Goal: Transaction & Acquisition: Subscribe to service/newsletter

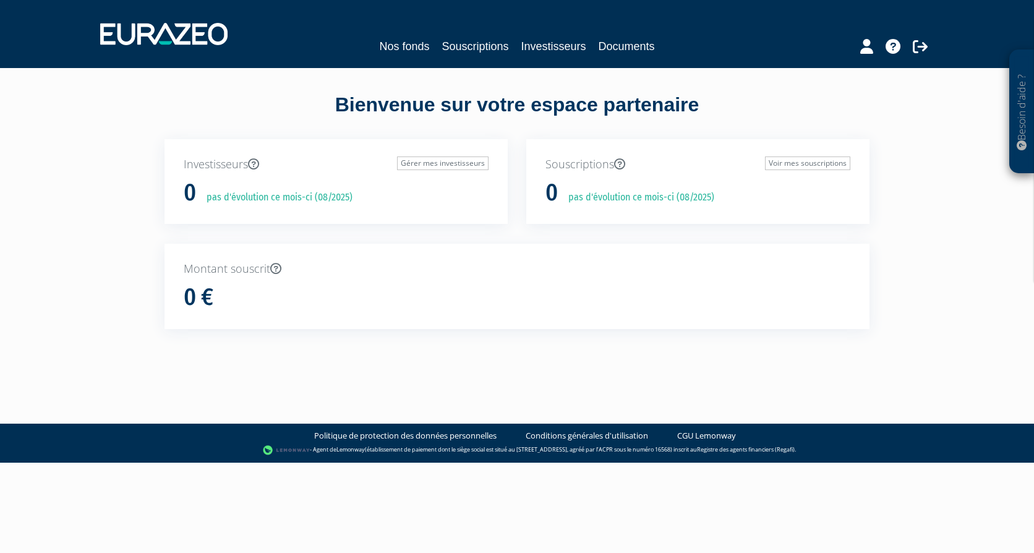
click at [517, 43] on div "Nos fonds Souscriptions Investisseurs Documents" at bounding box center [517, 46] width 568 height 17
click at [538, 45] on link "Investisseurs" at bounding box center [553, 46] width 65 height 17
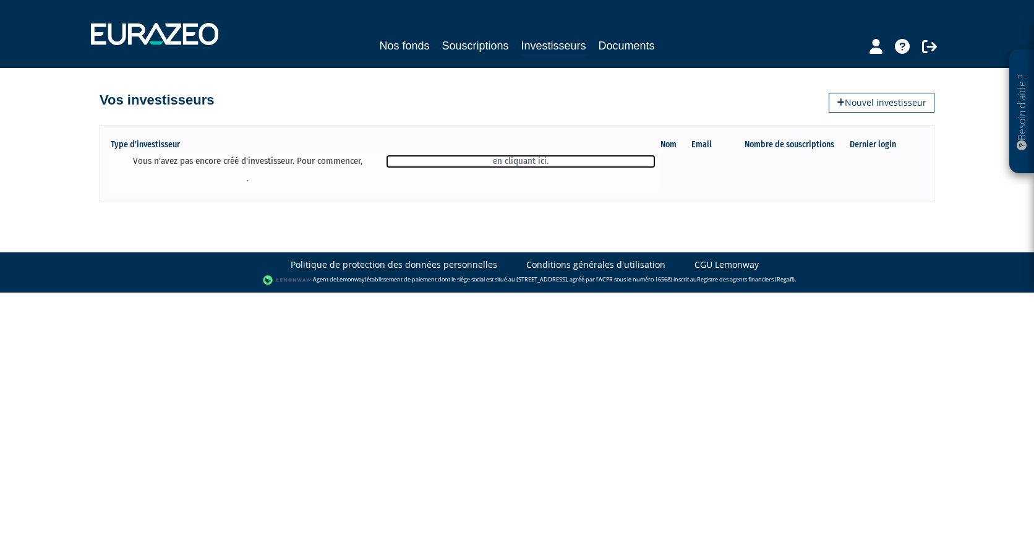
click at [533, 158] on link "en cliquant ici." at bounding box center [520, 161] width 269 height 13
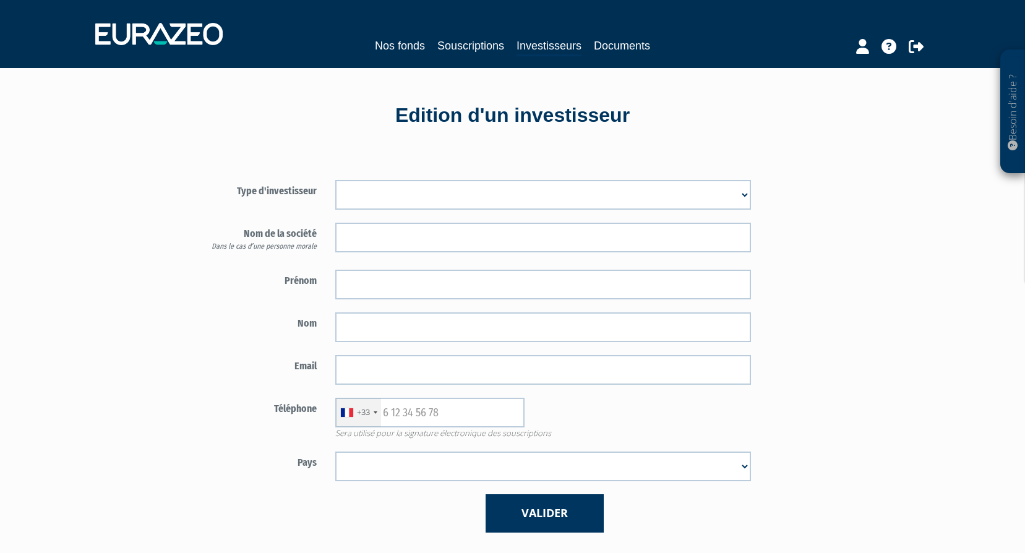
click at [729, 197] on select "Mr Mme Société" at bounding box center [543, 195] width 416 height 30
select select "2"
click at [335, 180] on select "Mr Mme Société" at bounding box center [543, 195] width 416 height 30
click at [392, 468] on select "Afghanistan Afrique du Sud Albanie Algérie Allemagne Andorre Angola Anguilla An…" at bounding box center [543, 467] width 416 height 30
select select "75"
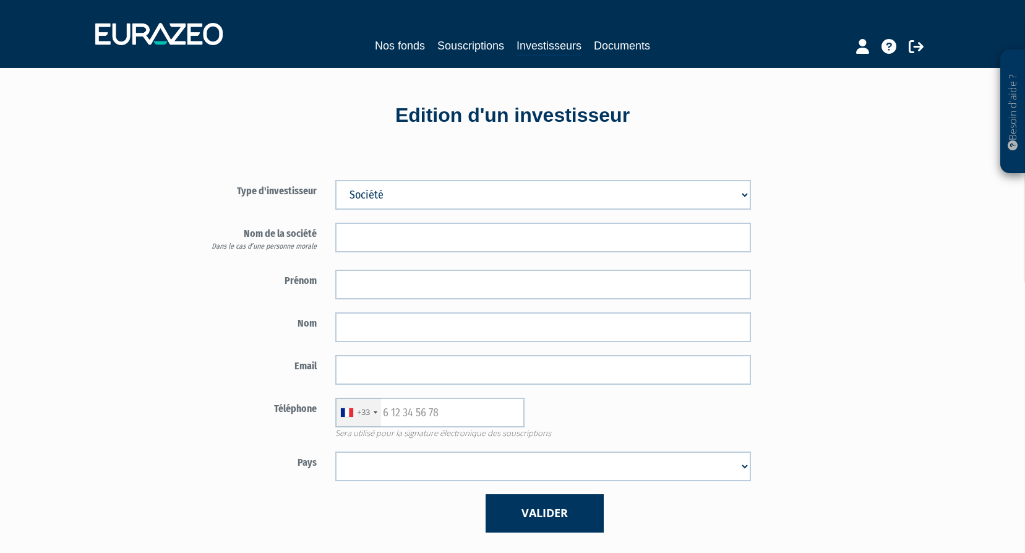
click at [335, 452] on select "Afghanistan Afrique du Sud Albanie Algérie Allemagne Andorre Angola Anguilla An…" at bounding box center [543, 467] width 416 height 30
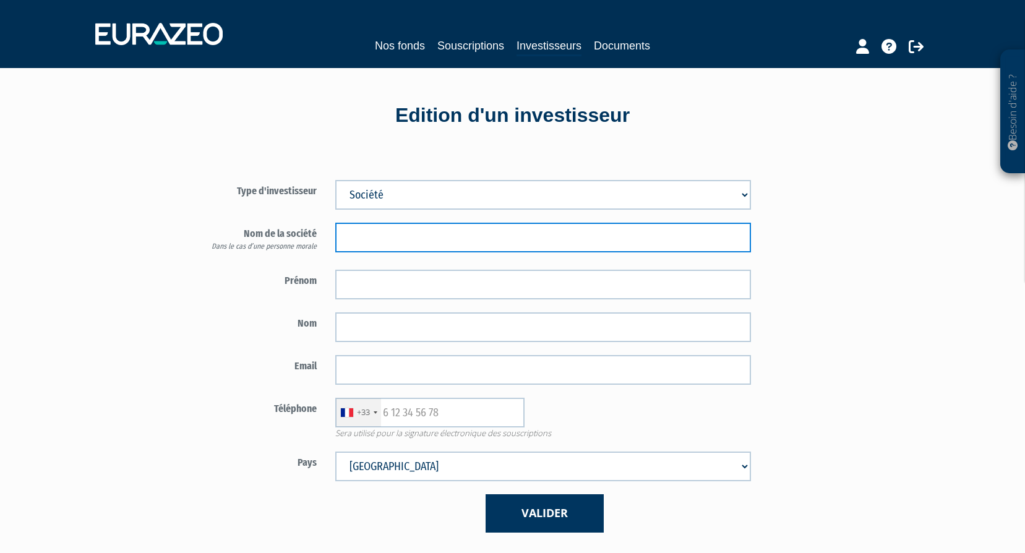
drag, startPoint x: 347, startPoint y: 231, endPoint x: 567, endPoint y: 219, distance: 219.9
click at [347, 231] on input "text" at bounding box center [543, 238] width 416 height 30
click at [499, 244] on input "text" at bounding box center [543, 238] width 416 height 30
paste input "BELLABMVCA"
type input "BELLABMVCA"
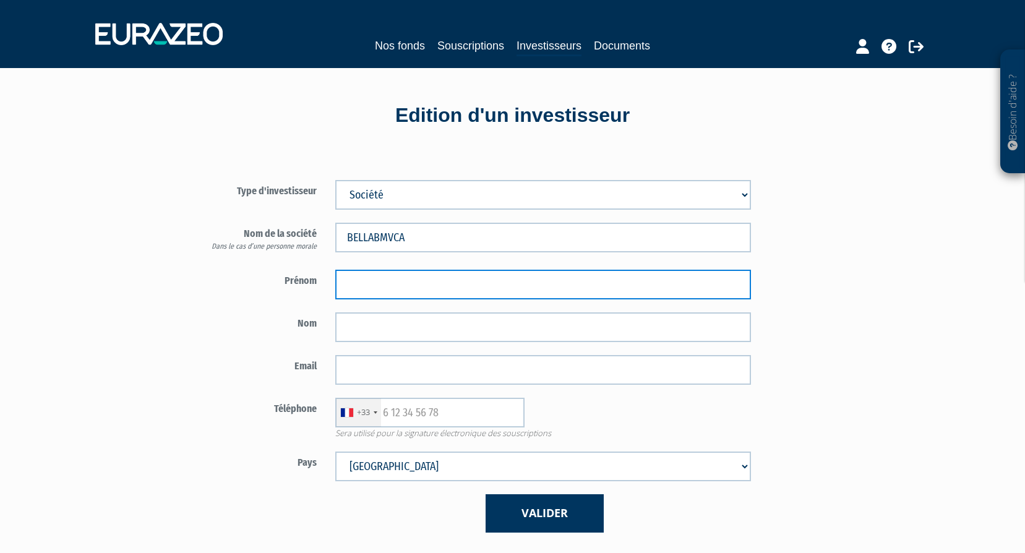
click at [360, 285] on input "text" at bounding box center [543, 285] width 416 height 30
type input "voron"
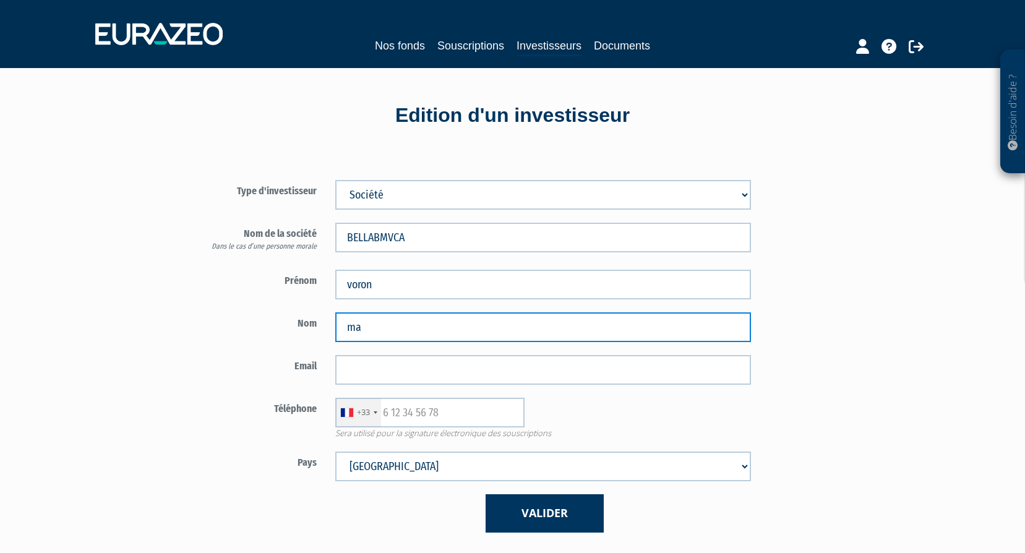
type input "m"
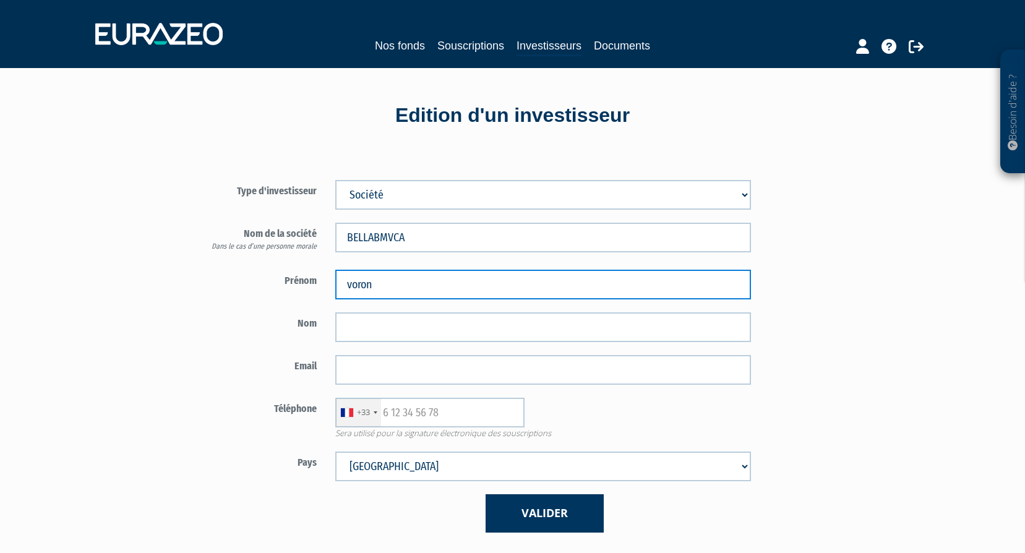
click at [362, 284] on input "voron" at bounding box center [543, 285] width 416 height 30
type input "MARINE"
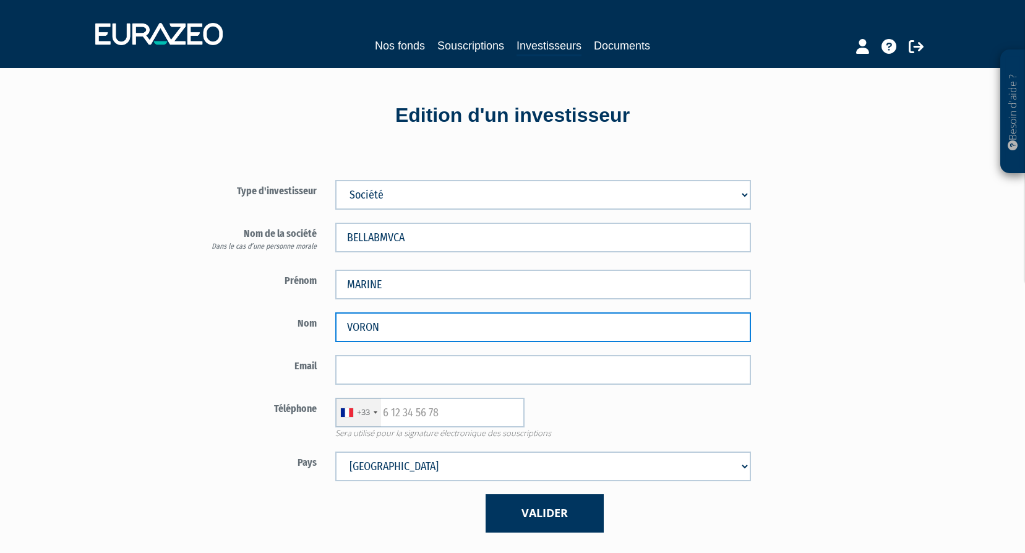
type input "VORON"
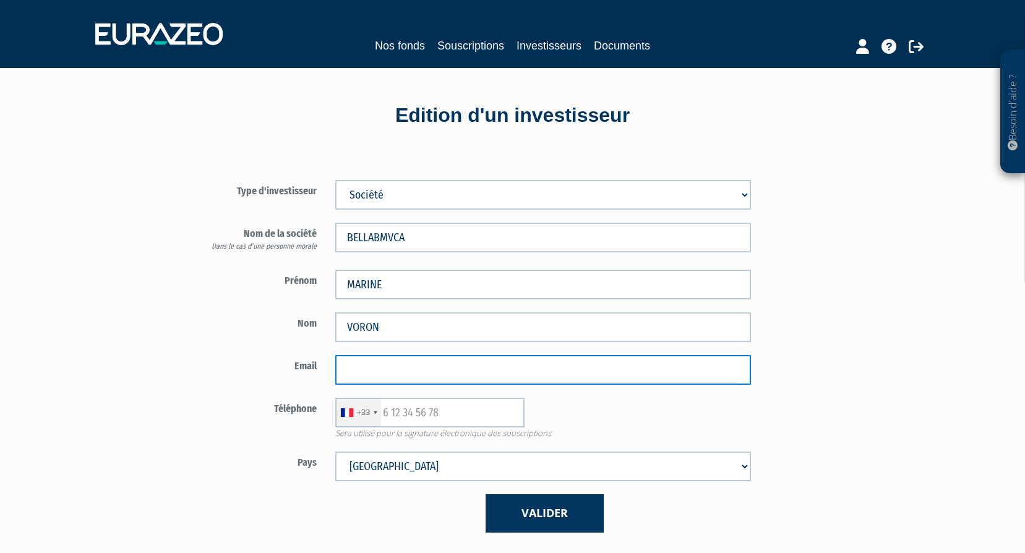
click at [379, 371] on input "email" at bounding box center [543, 370] width 416 height 30
paste input "marinevoron380@gmail.com"
type input "marinevoron380@gmail.com"
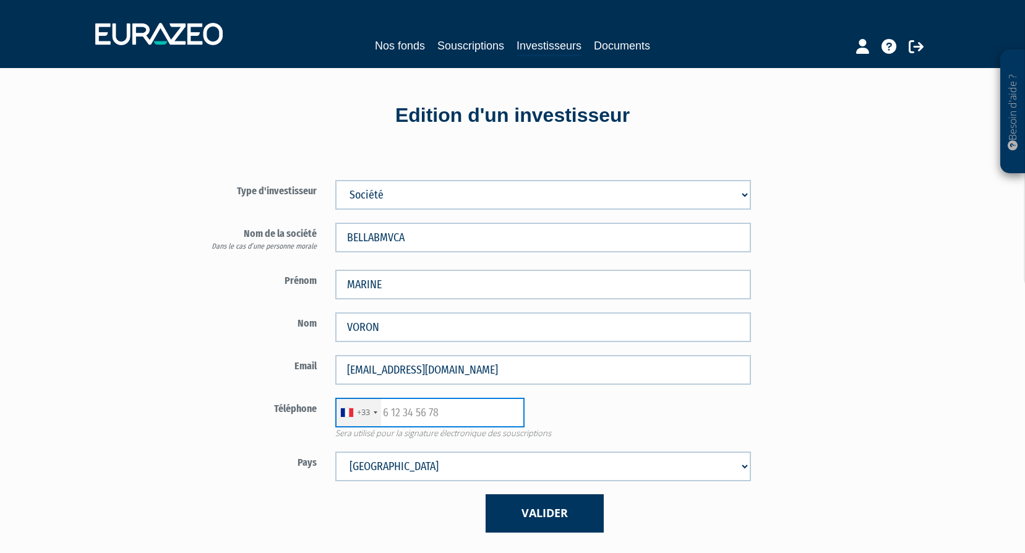
click at [392, 409] on input "text" at bounding box center [429, 413] width 189 height 30
type input "643667412"
click at [901, 432] on div "Type d'investisseur Mr Mme Société BELLABMVCA MARINE" at bounding box center [544, 349] width 724 height 403
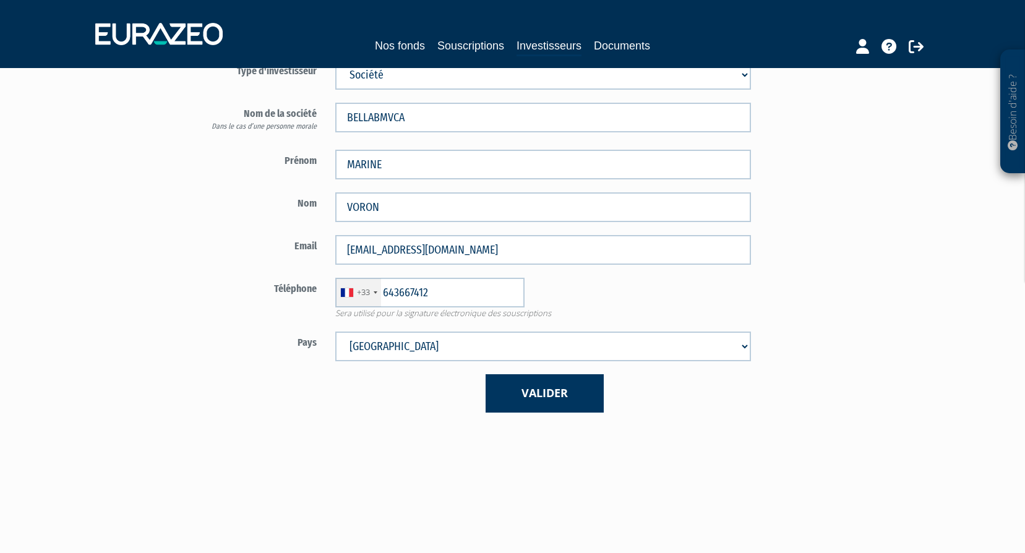
scroll to position [124, 0]
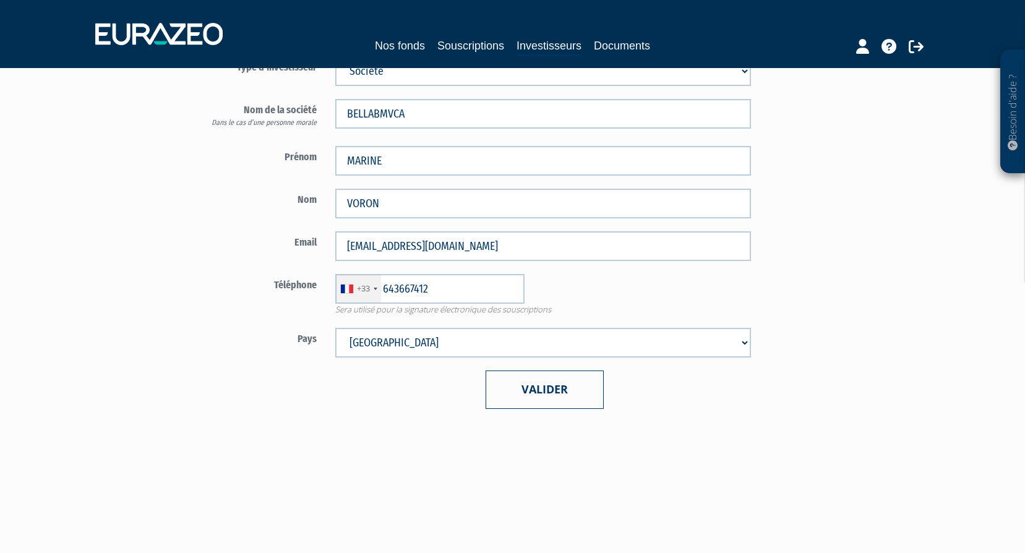
click at [563, 400] on button "Valider" at bounding box center [545, 390] width 118 height 38
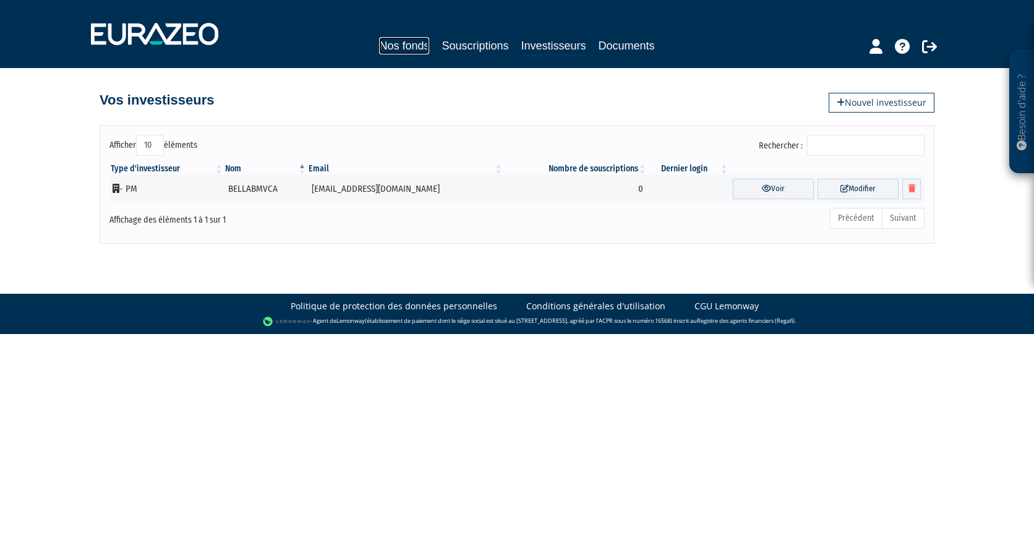
click at [385, 43] on link "Nos fonds" at bounding box center [404, 45] width 50 height 17
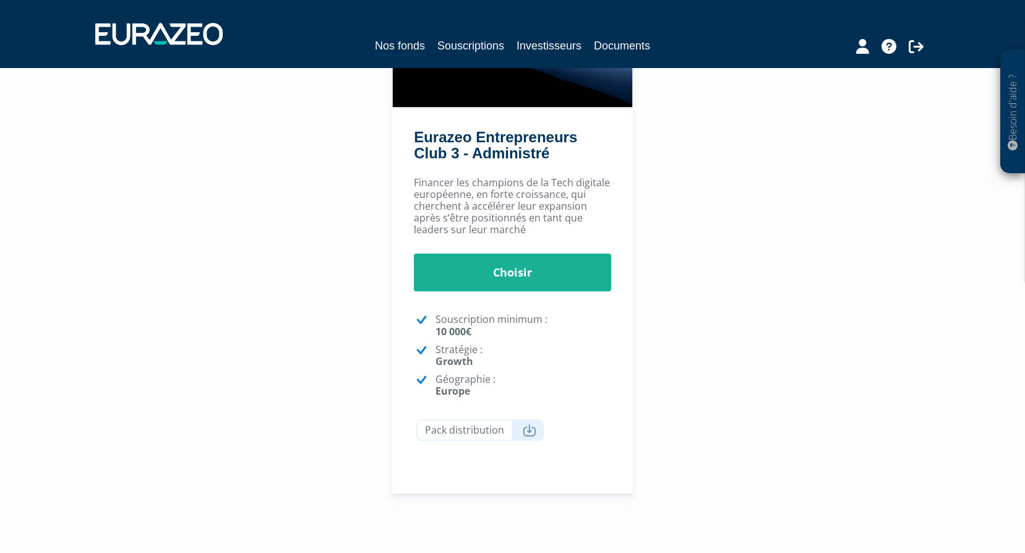
scroll to position [170, 0]
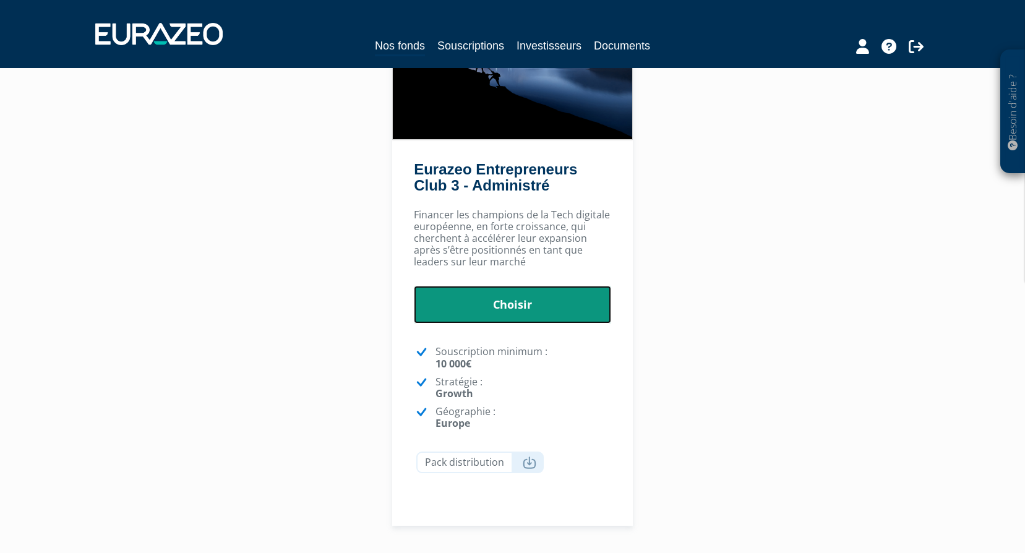
click at [500, 303] on link "Choisir" at bounding box center [512, 305] width 197 height 38
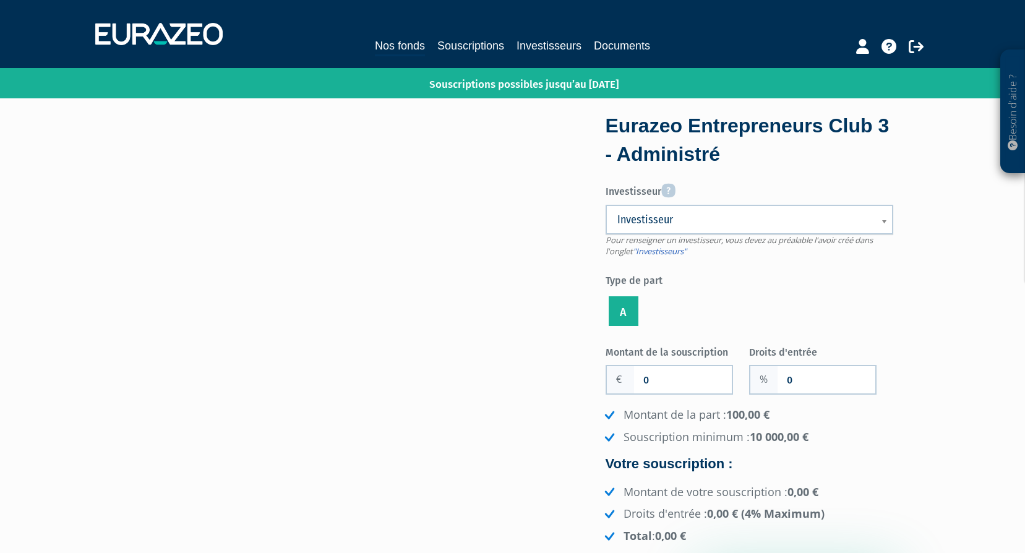
click at [753, 226] on span "Investisseur" at bounding box center [741, 219] width 248 height 15
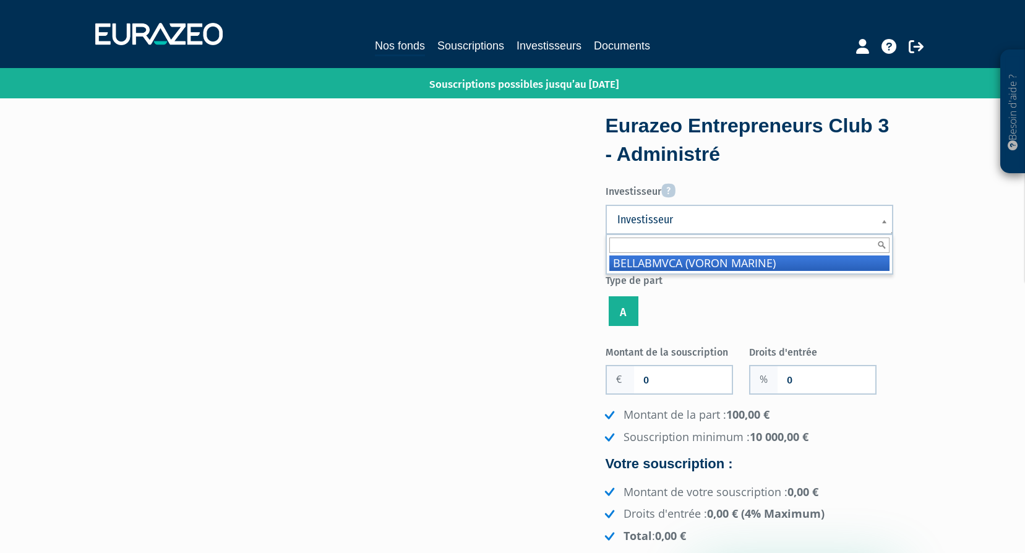
click at [731, 262] on li "BELLABMVCA (VORON MARINE)" at bounding box center [749, 262] width 280 height 15
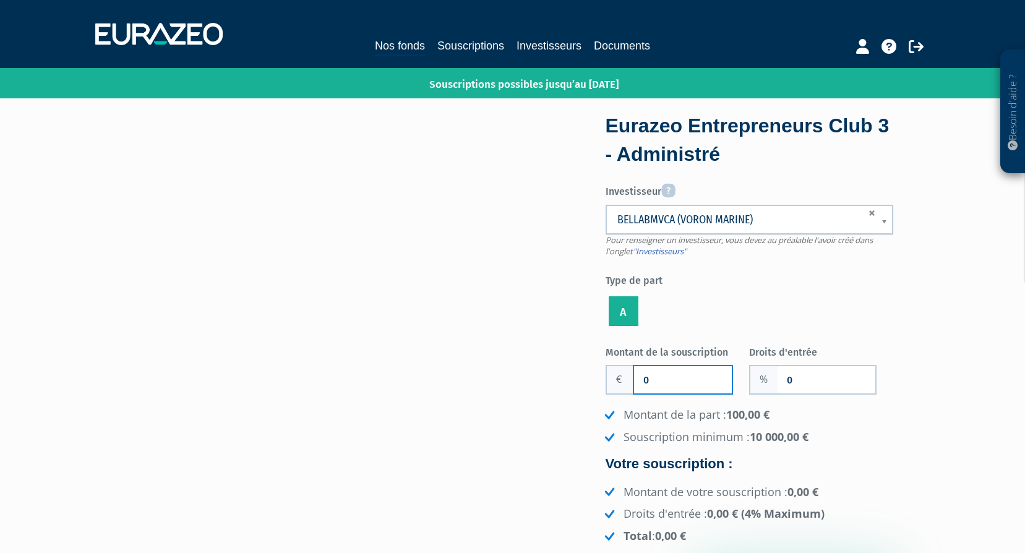
drag, startPoint x: 692, startPoint y: 374, endPoint x: 627, endPoint y: 382, distance: 65.4
click at [627, 382] on div "0" at bounding box center [669, 380] width 127 height 30
type input "1"
type input "110 000"
click at [897, 439] on div "Eurazeo Entrepreneurs Club 3 - Administré Investisseur Pour renseigner un inves…" at bounding box center [773, 359] width 260 height 484
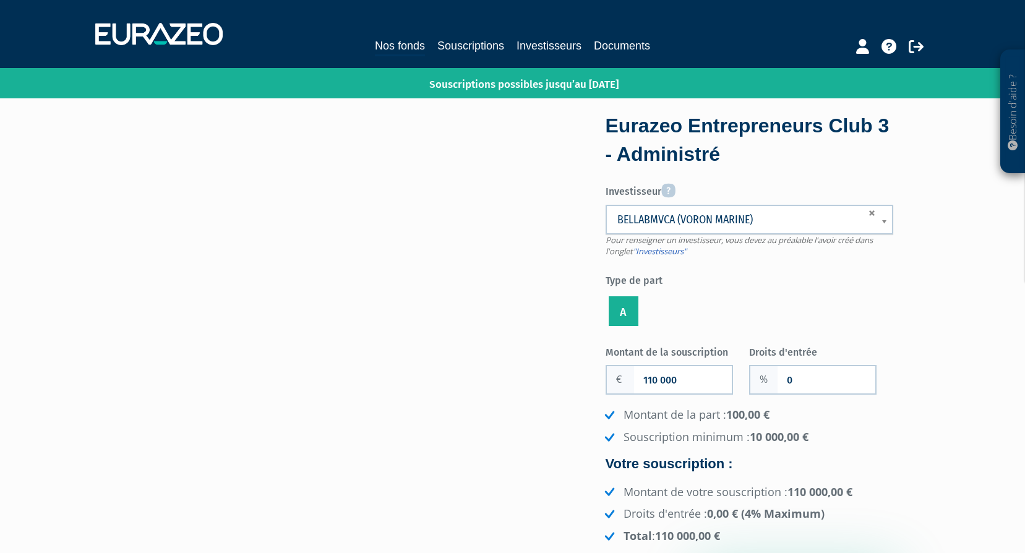
scroll to position [62, 0]
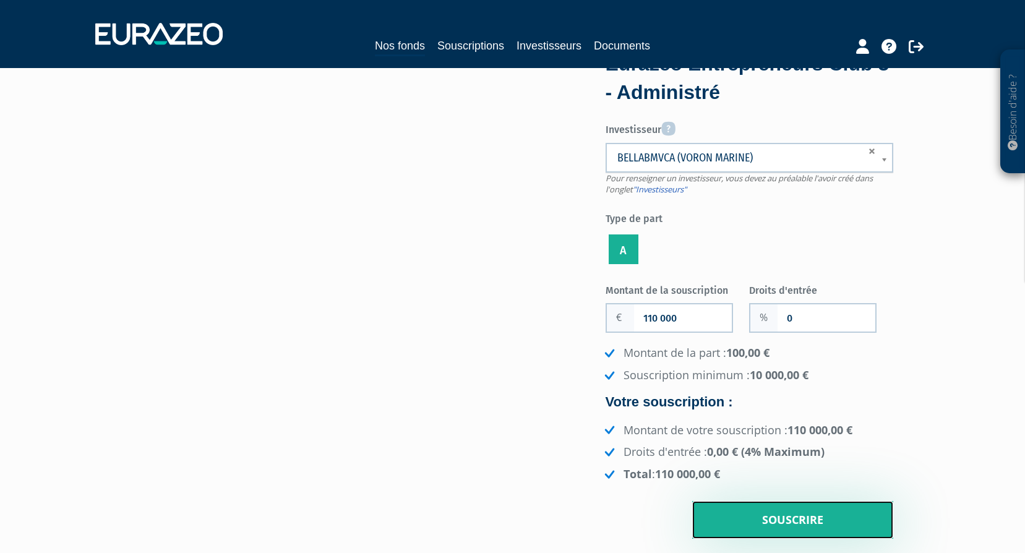
drag, startPoint x: 812, startPoint y: 522, endPoint x: 903, endPoint y: 369, distance: 178.3
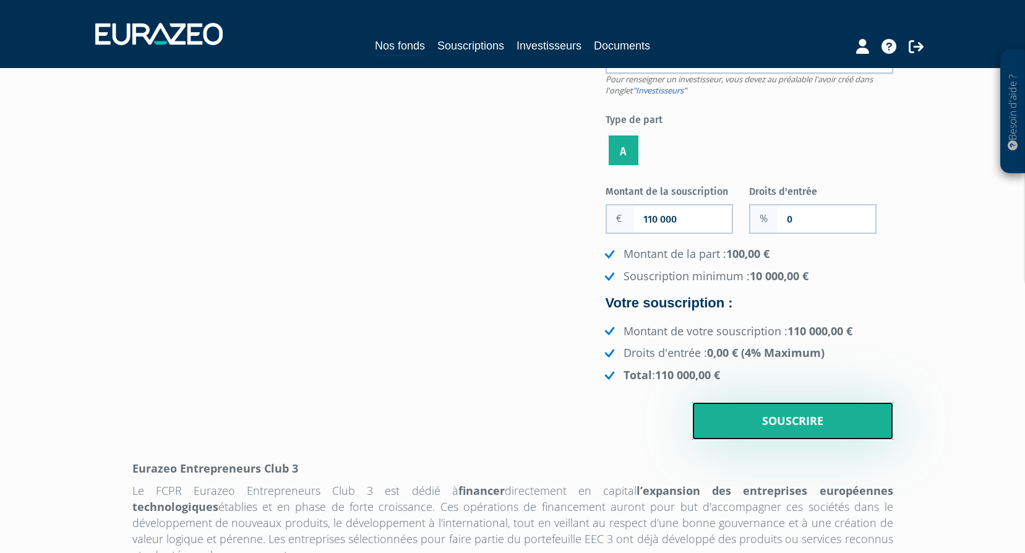
scroll to position [309, 0]
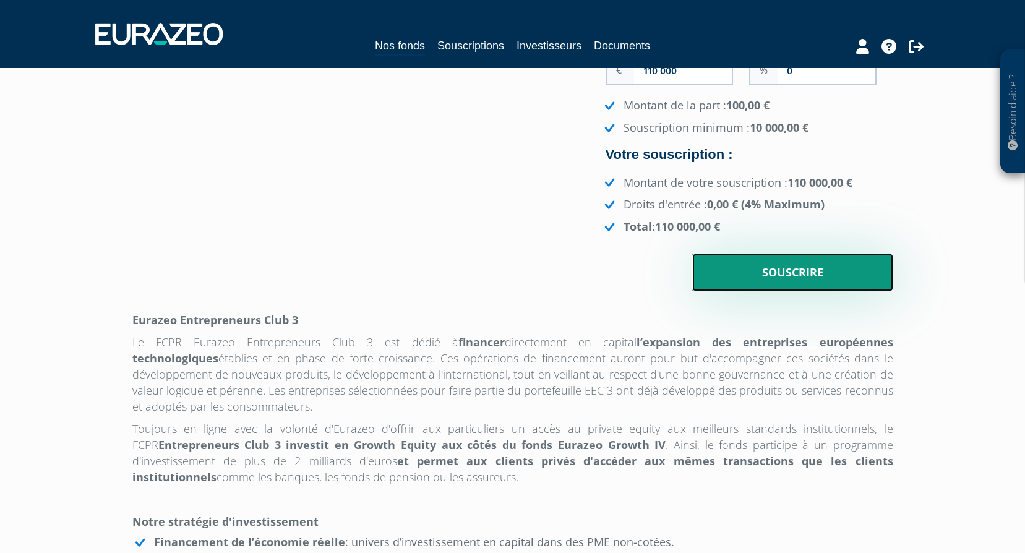
click at [839, 283] on input "Souscrire" at bounding box center [792, 273] width 201 height 38
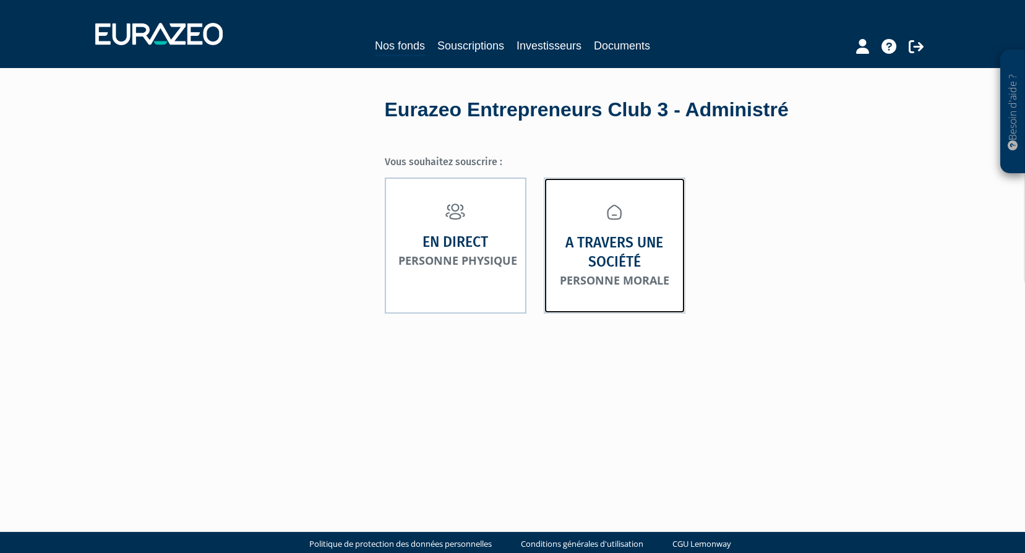
click at [650, 271] on strong "A travers une société" at bounding box center [614, 252] width 114 height 38
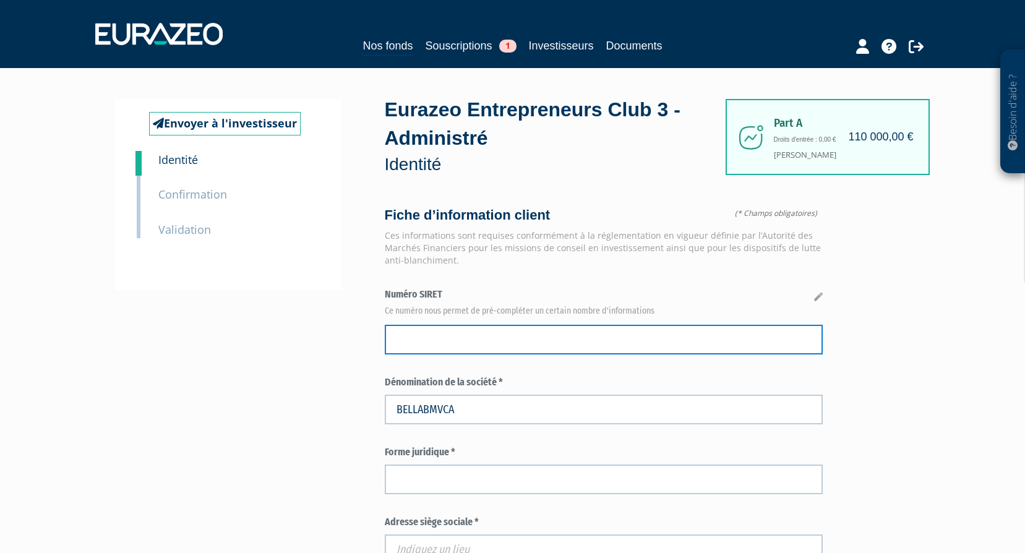
click at [484, 337] on input "text" at bounding box center [604, 340] width 438 height 30
paste input "987771839"
type input "987771839"
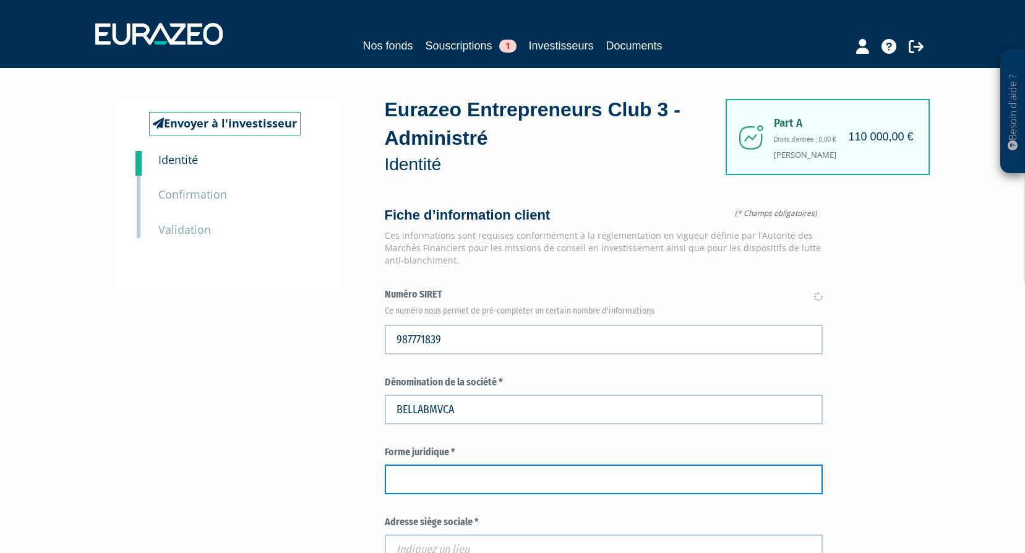
click at [466, 477] on input "text" at bounding box center [604, 480] width 438 height 30
type input "SASU, société par actions simplifiée unipersonnelle"
type input "97 RUE DU DIX NEUF JANVIER"
type input "GARCHES"
type input "92380"
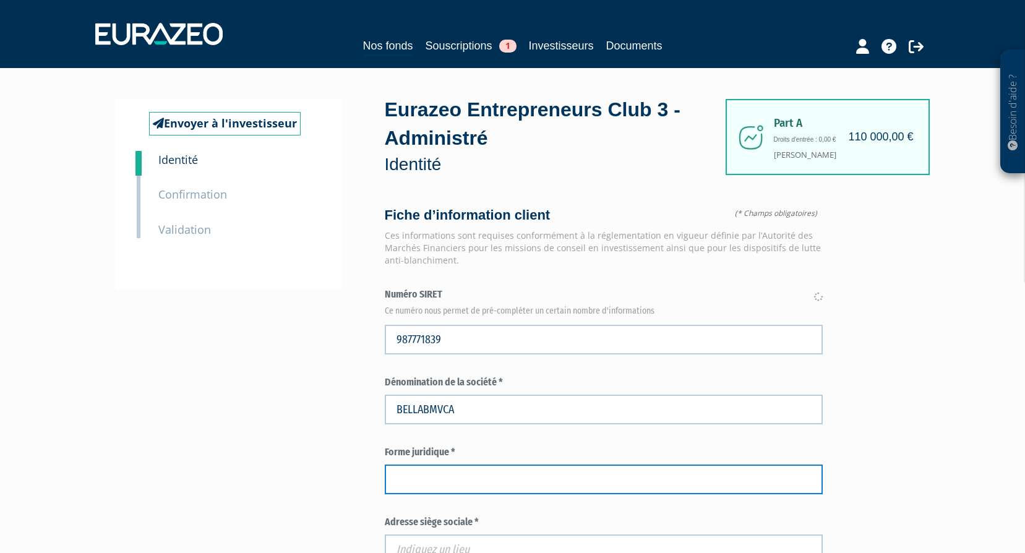
type input "NANTERRE"
type input "Gautier"
type input "Marine, Catherine, Jeanine"
type input "Président"
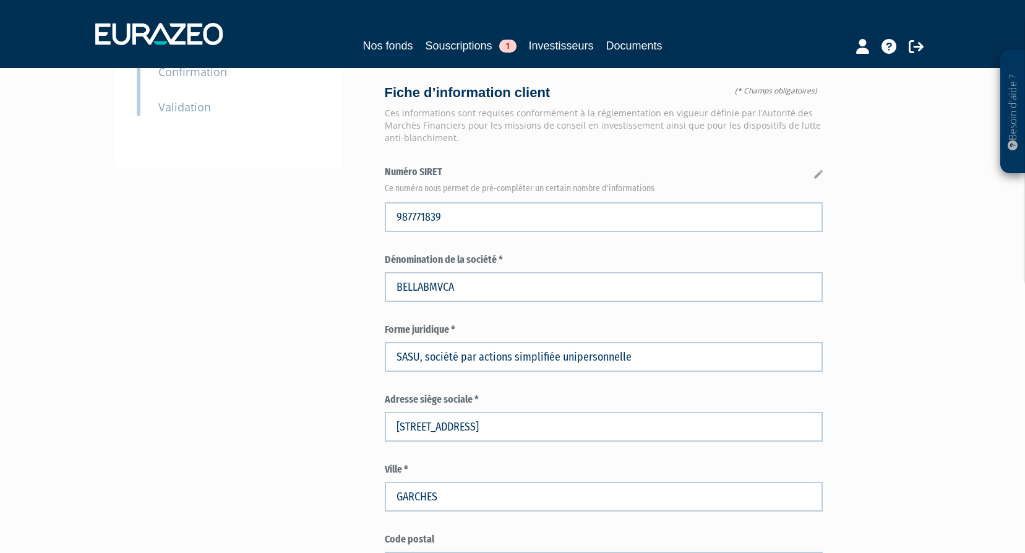
scroll to position [124, 0]
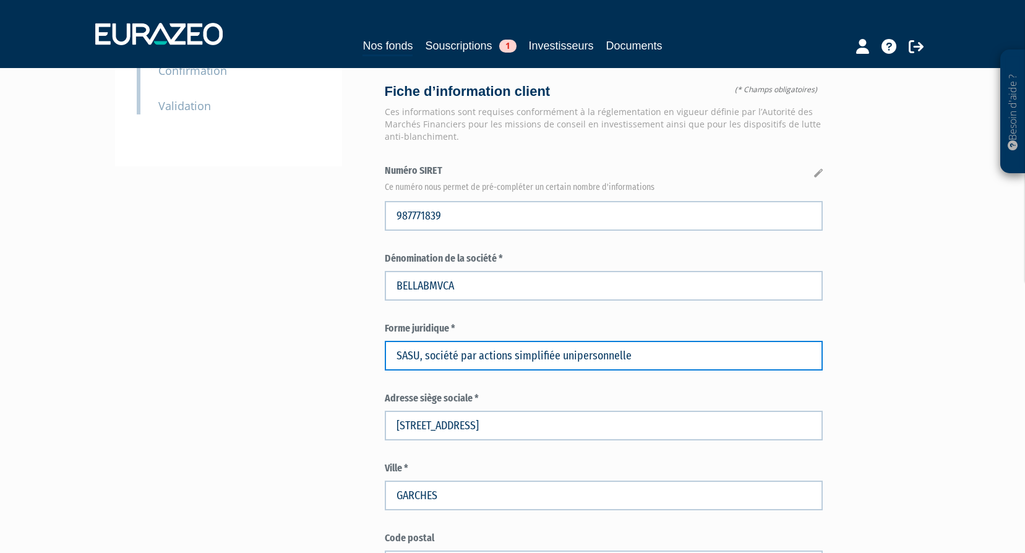
drag, startPoint x: 693, startPoint y: 360, endPoint x: 355, endPoint y: 354, distance: 337.8
type input "SAS"
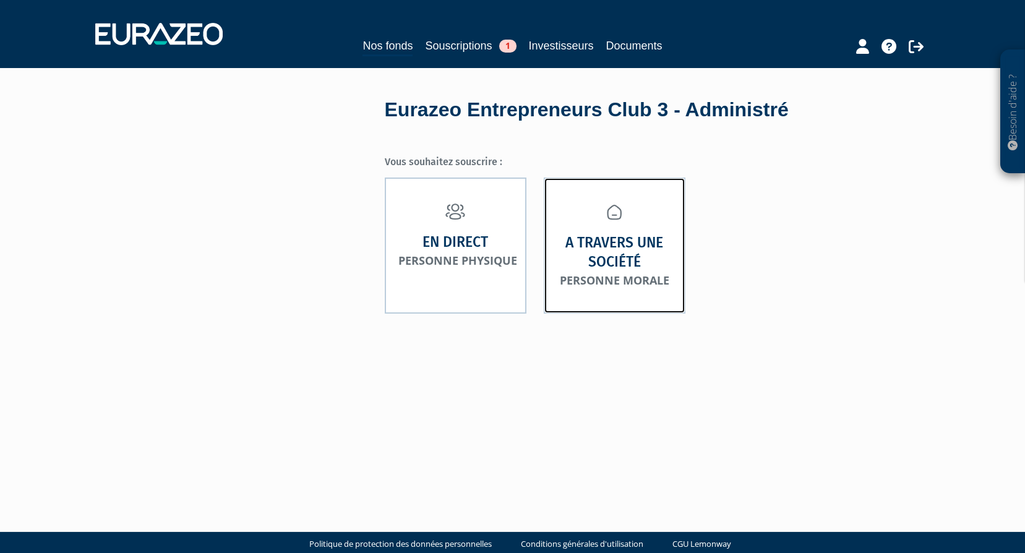
click at [606, 270] on strong "A travers une société" at bounding box center [614, 252] width 114 height 38
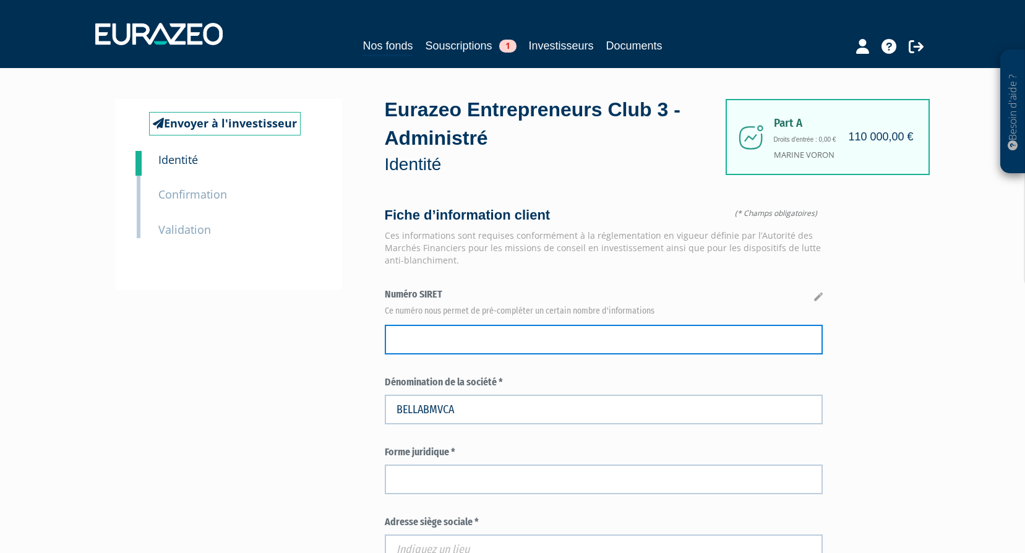
click at [448, 332] on input "text" at bounding box center [604, 340] width 438 height 30
paste input "987771839"
type input "987771839"
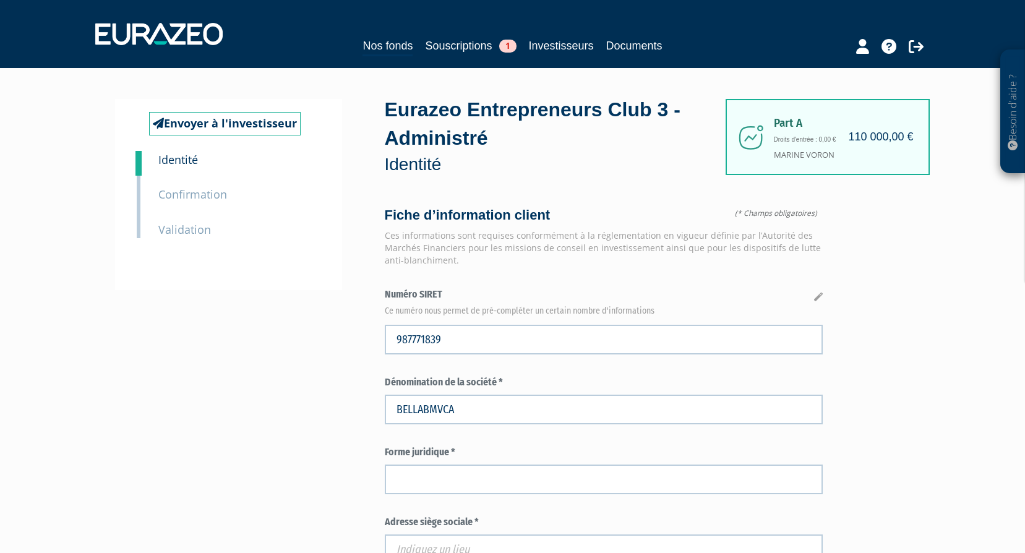
type input "SASU, société par actions simplifiée unipersonnelle"
type input "97 RUE DU DIX NEUF JANVIER"
type input "GARCHES"
type input "92380"
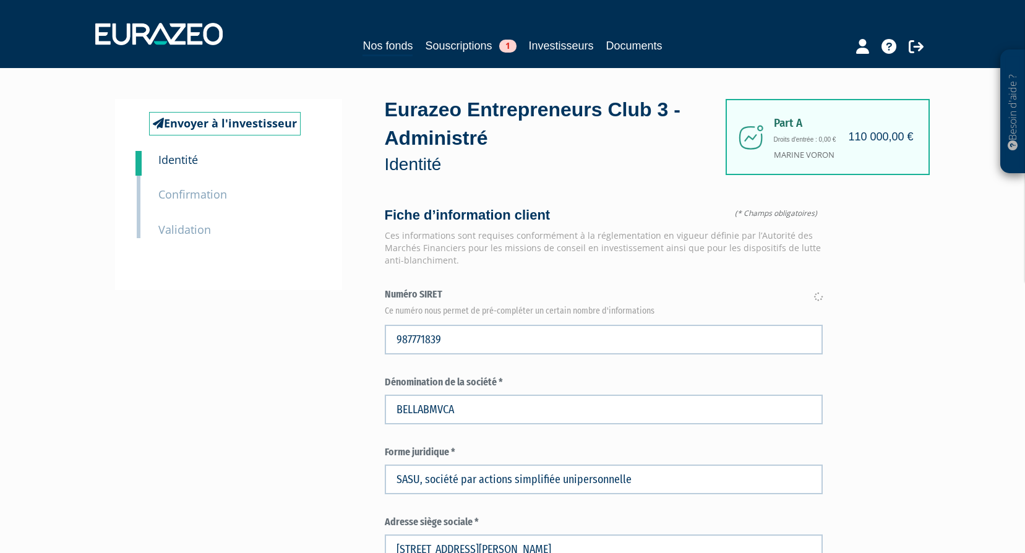
type input "NANTERRE"
type input "Gautier"
type input "Marine, Catherine, Jeanine"
type input "Président"
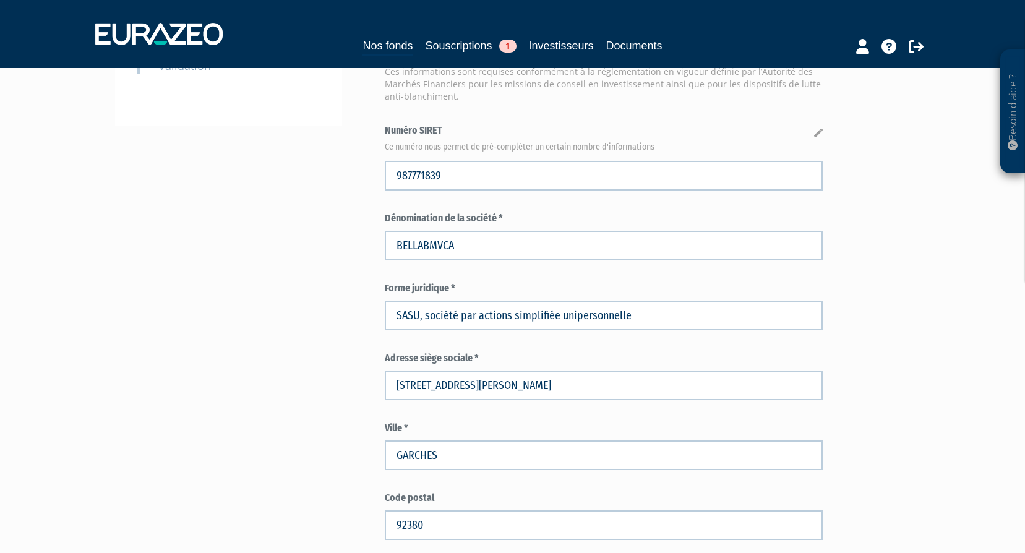
scroll to position [186, 0]
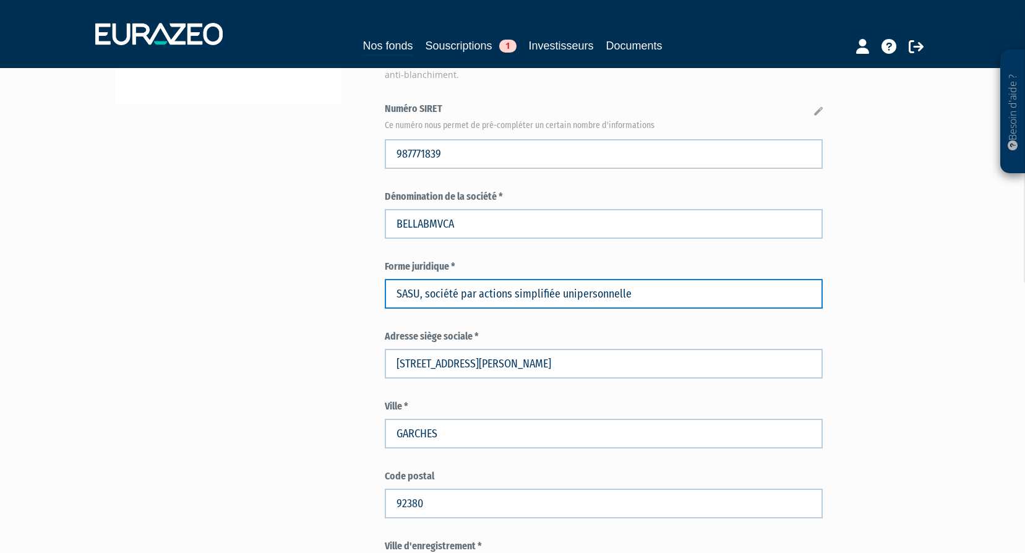
drag, startPoint x: 695, startPoint y: 288, endPoint x: 413, endPoint y: 288, distance: 281.5
click at [413, 288] on input "SASU, société par actions simplifiée unipersonnelle" at bounding box center [604, 294] width 438 height 30
click at [568, 283] on input "SAS" at bounding box center [604, 294] width 438 height 30
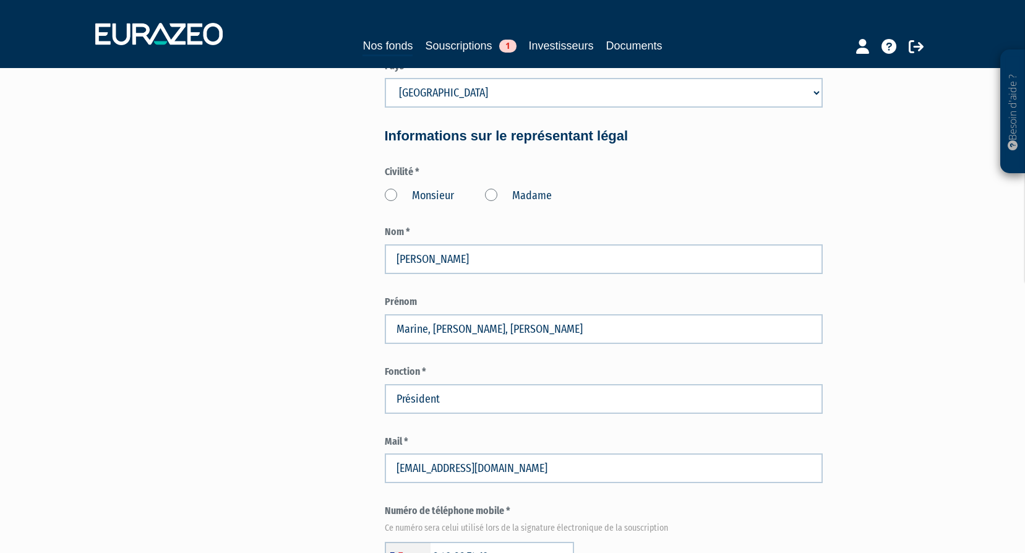
scroll to position [755, 0]
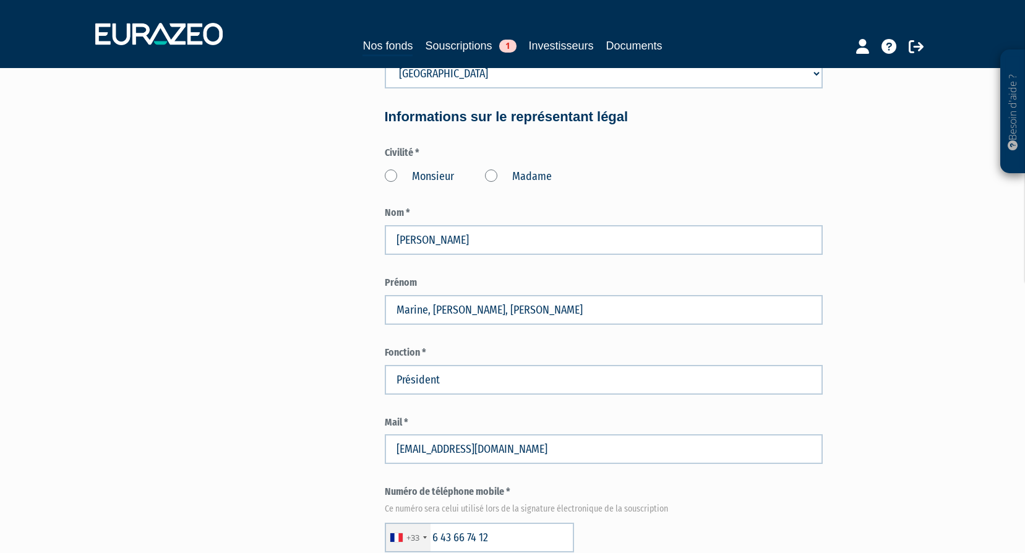
type input "SAS, société par actions simplifiée"
click at [488, 175] on label "Madame" at bounding box center [518, 177] width 67 height 16
click at [0, 0] on "Madame" at bounding box center [0, 0] width 0 height 0
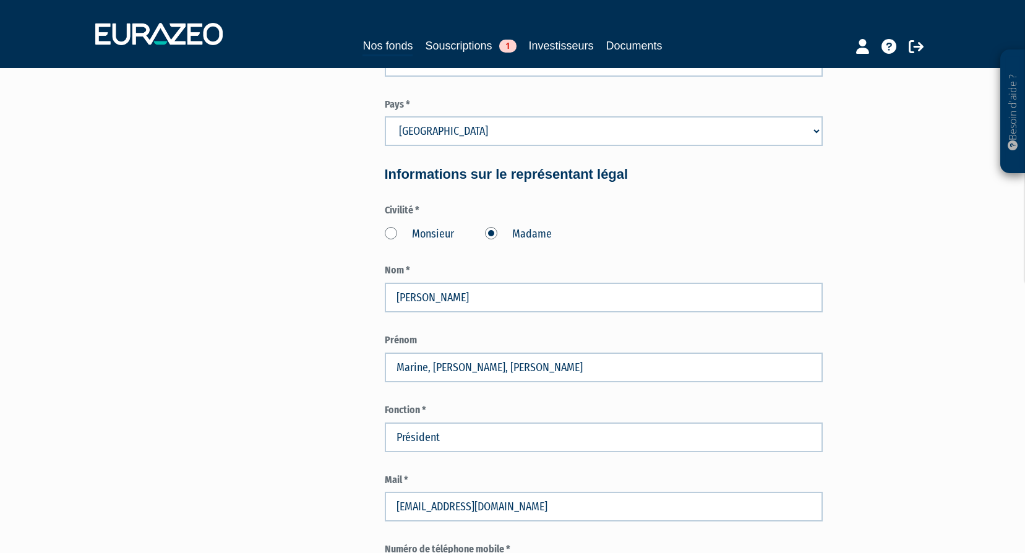
scroll to position [866, 0]
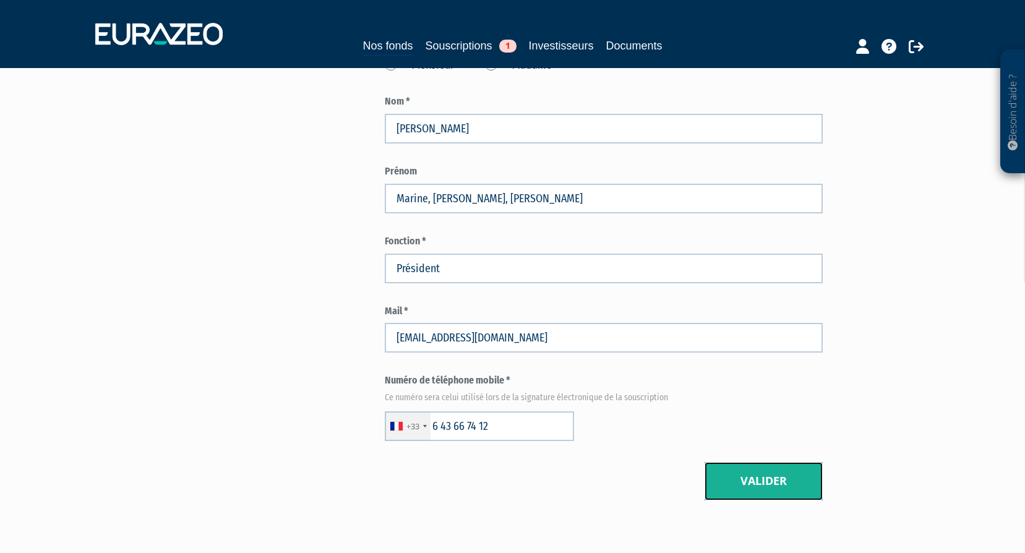
click at [754, 467] on button "Valider" at bounding box center [764, 481] width 118 height 38
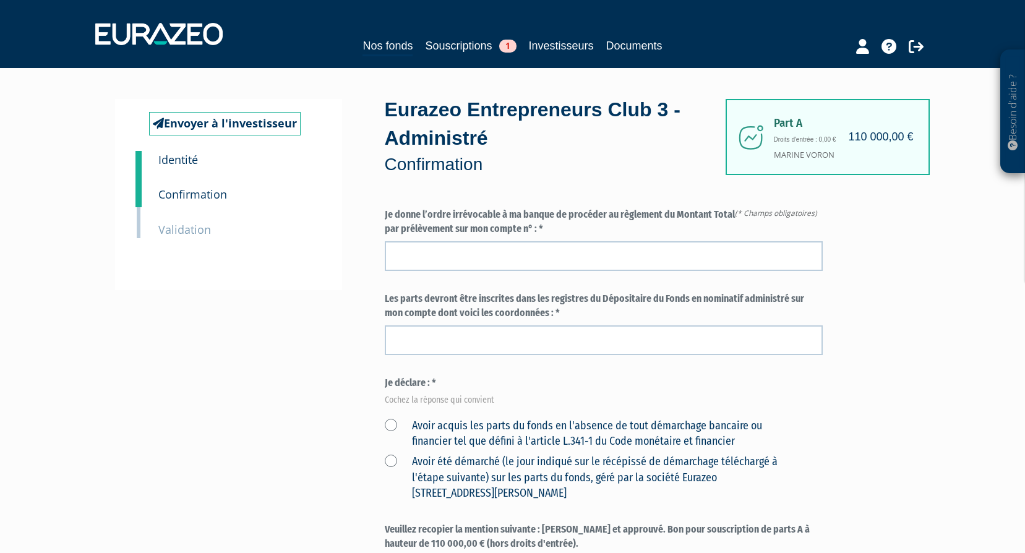
click at [390, 422] on label "Avoir acquis les parts du fonds en l'absence de tout démarchage bancaire ou fin…" at bounding box center [589, 434] width 409 height 32
click at [0, 0] on financier "Avoir acquis les parts du fonds en l'absence de tout démarchage bancaire ou fin…" at bounding box center [0, 0] width 0 height 0
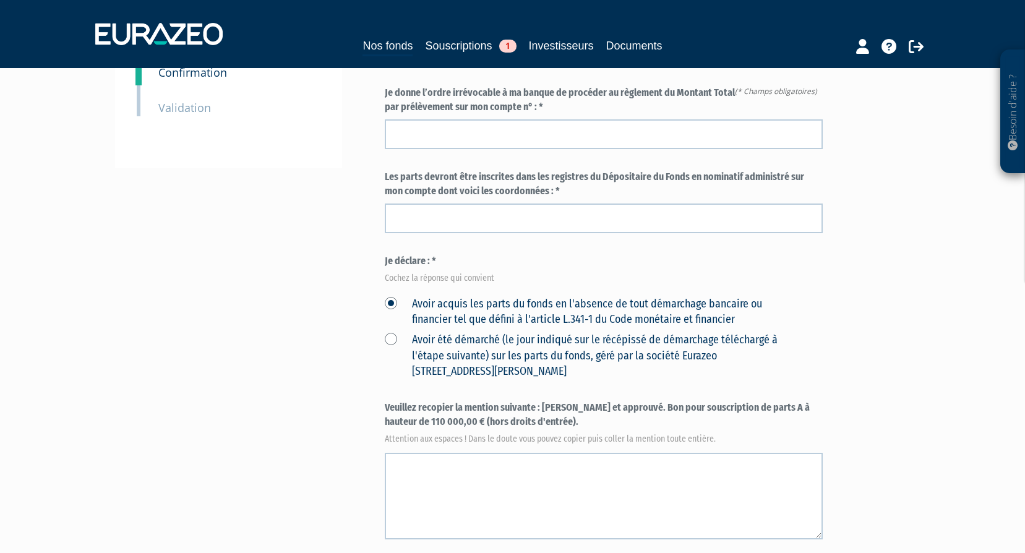
scroll to position [186, 0]
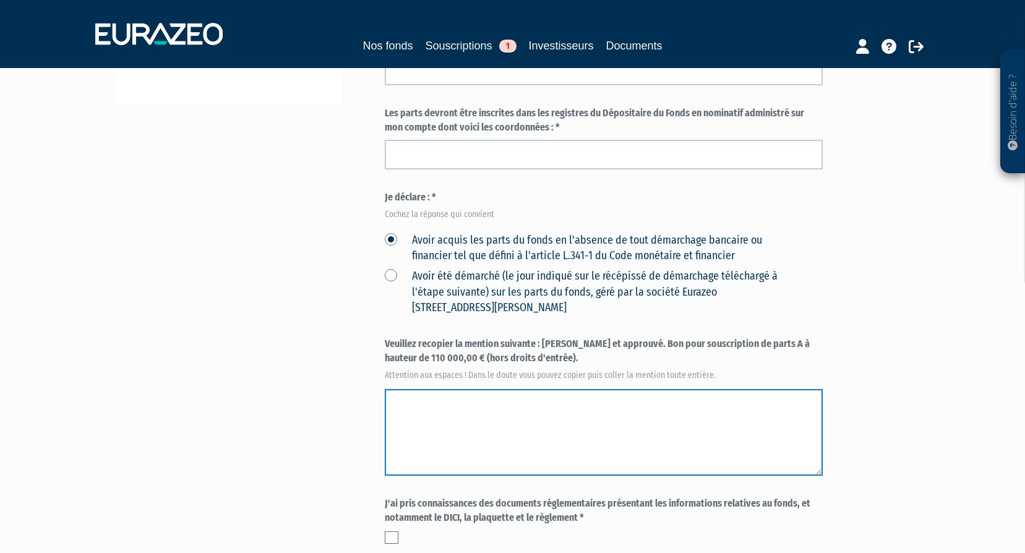
click at [720, 430] on textarea at bounding box center [604, 432] width 438 height 87
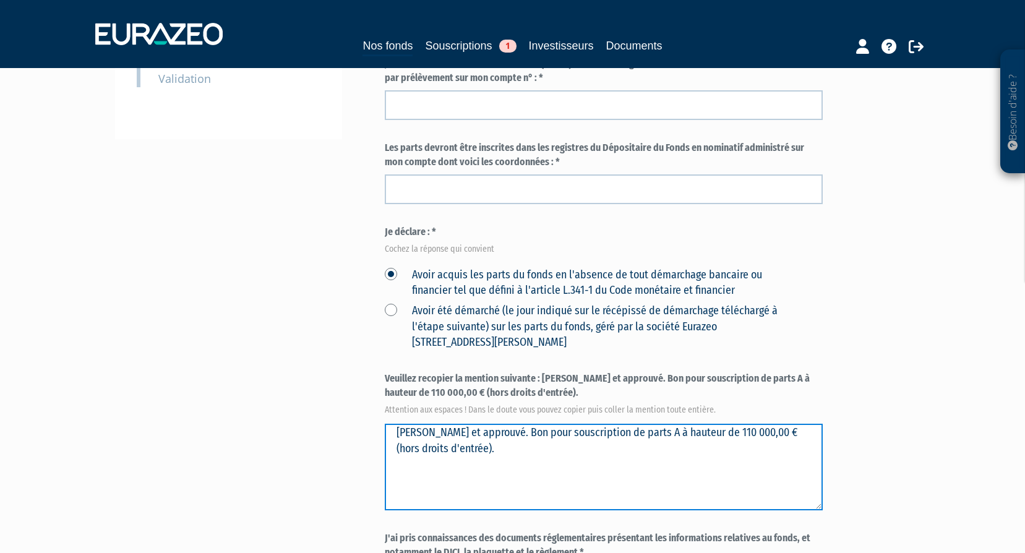
scroll to position [0, 0]
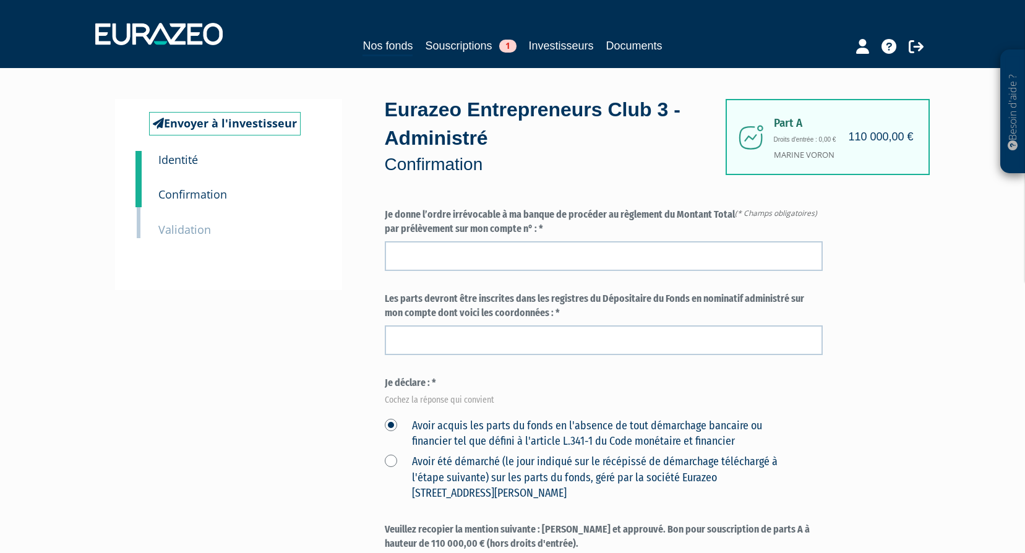
type textarea "[PERSON_NAME] et approuvé. Bon pour souscription de parts A à hauteur de 110 00…"
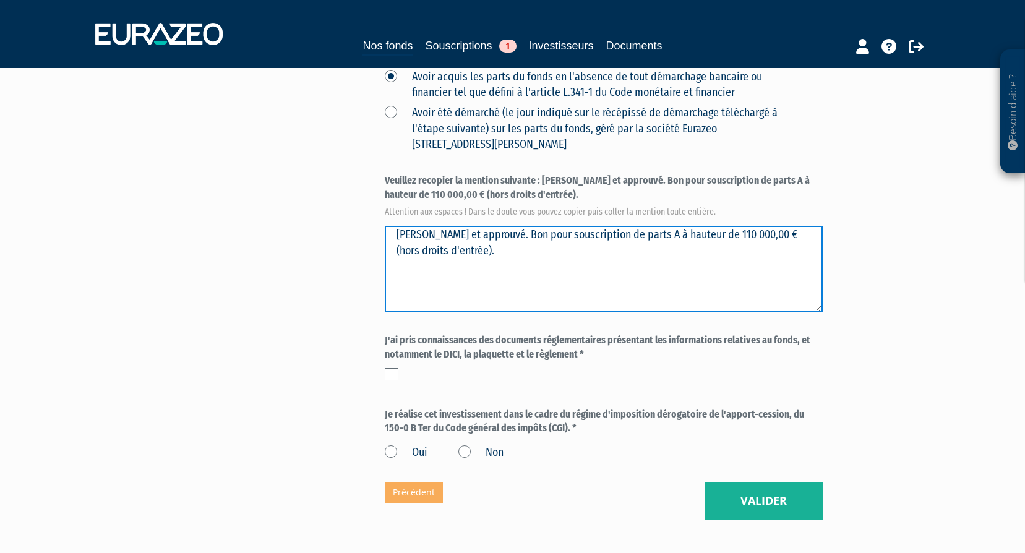
scroll to position [371, 0]
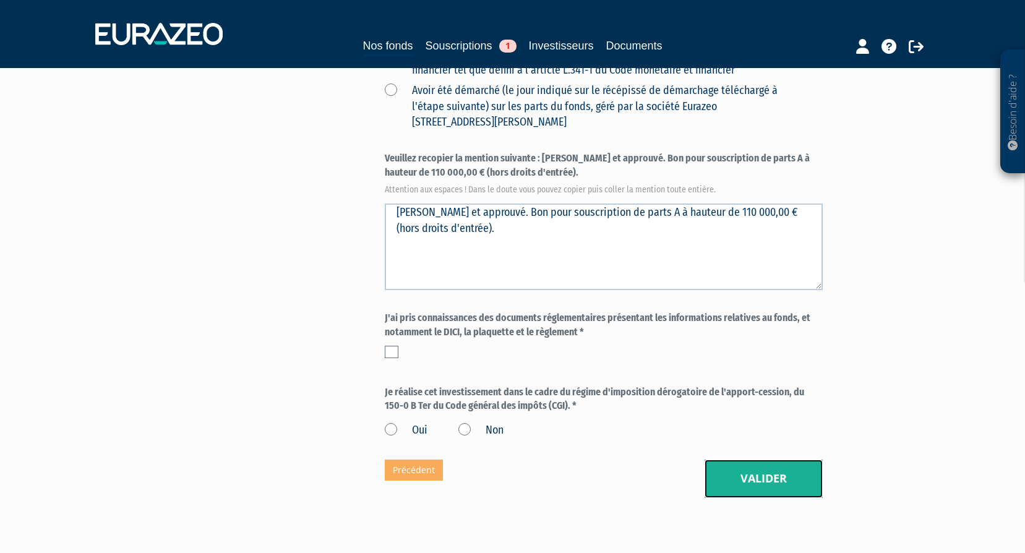
click at [781, 474] on button "Valider" at bounding box center [764, 479] width 118 height 38
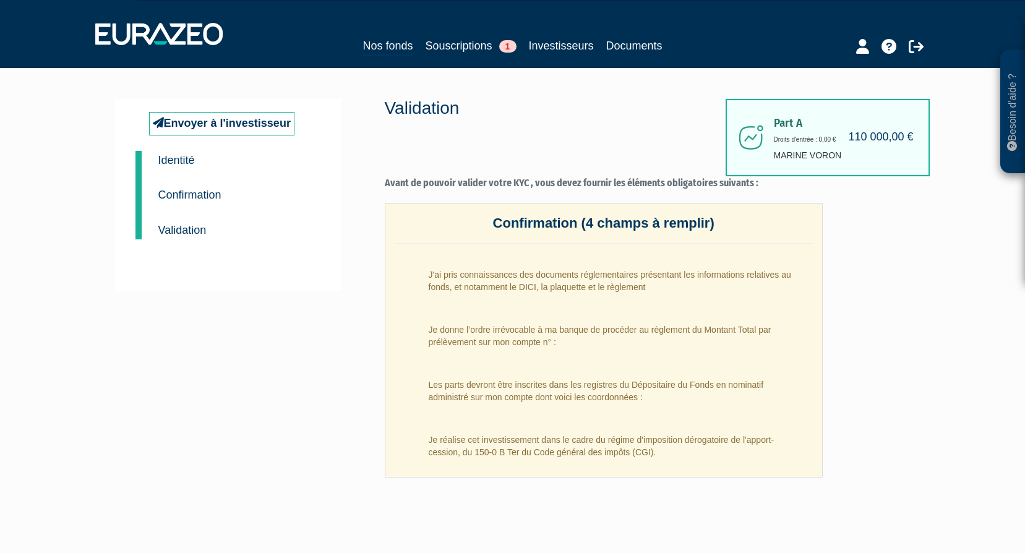
click at [216, 194] on small "Confirmation" at bounding box center [189, 195] width 63 height 12
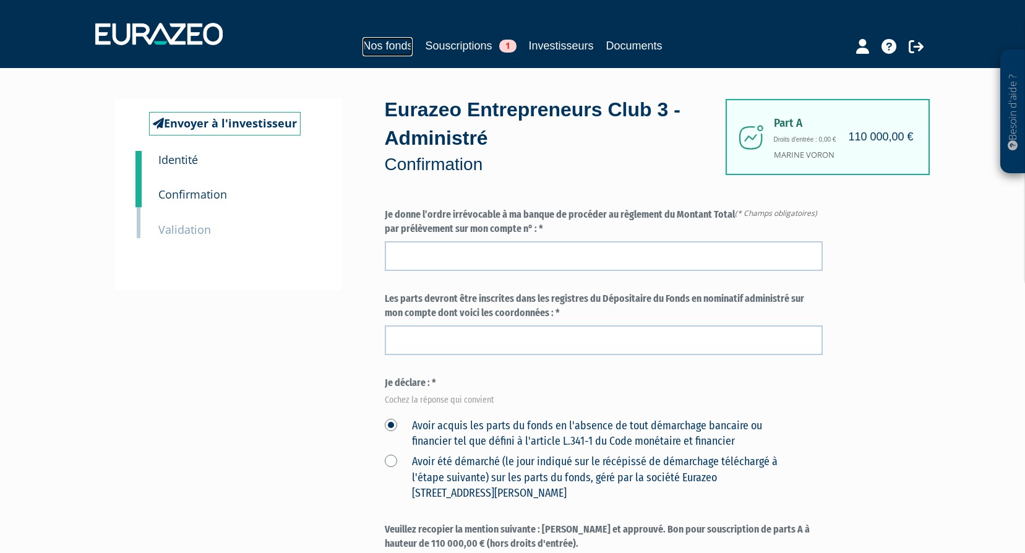
click at [390, 42] on link "Nos fonds" at bounding box center [387, 46] width 50 height 19
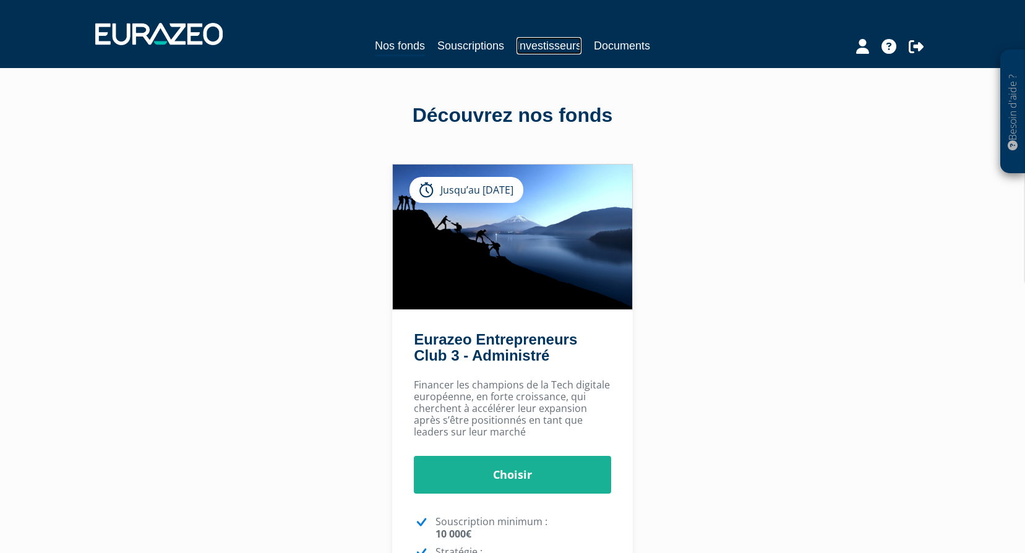
click at [549, 47] on link "Investisseurs" at bounding box center [549, 45] width 65 height 17
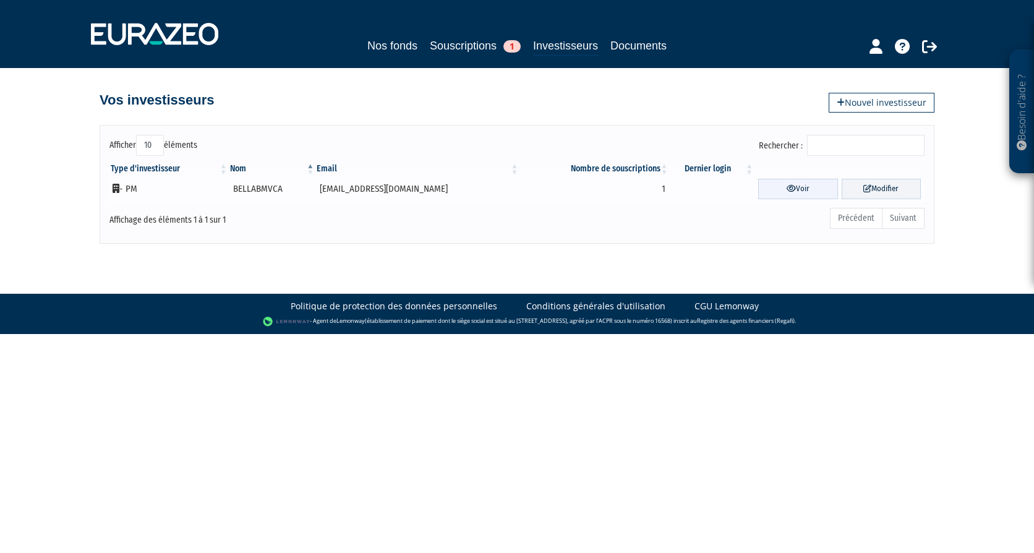
click at [773, 187] on link "Voir" at bounding box center [798, 189] width 80 height 20
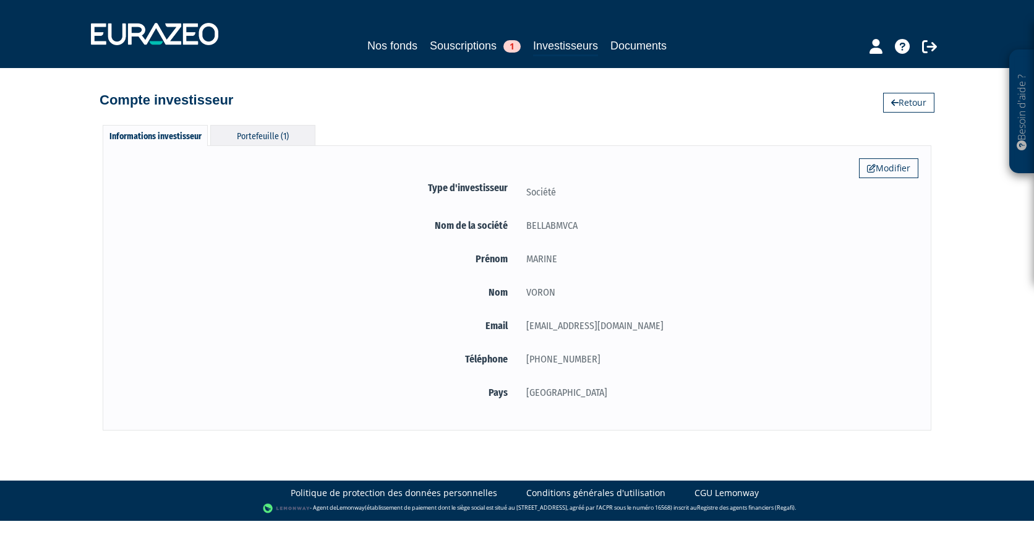
click at [293, 140] on div "Portefeuille (1)" at bounding box center [262, 135] width 105 height 20
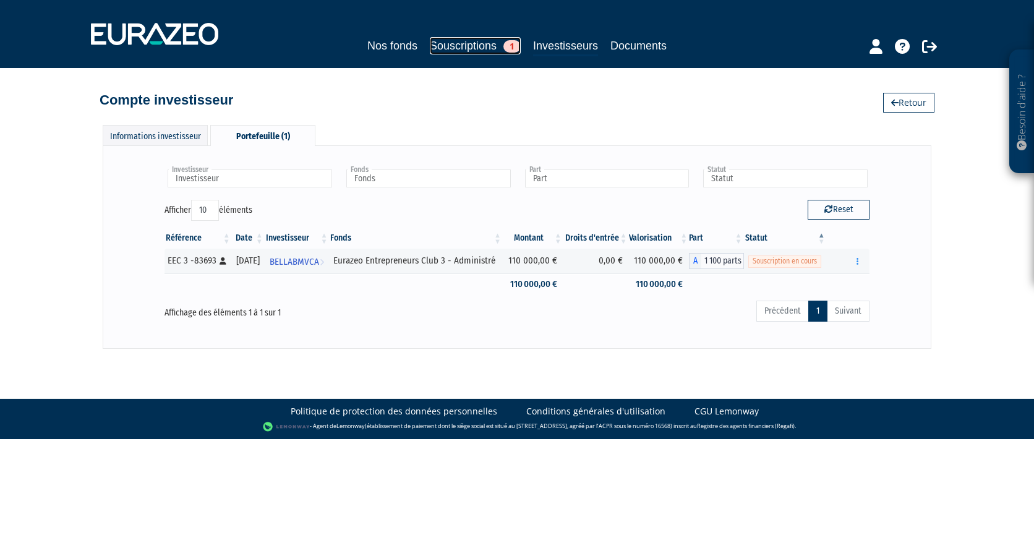
click at [500, 47] on link "Souscriptions 1" at bounding box center [475, 45] width 91 height 17
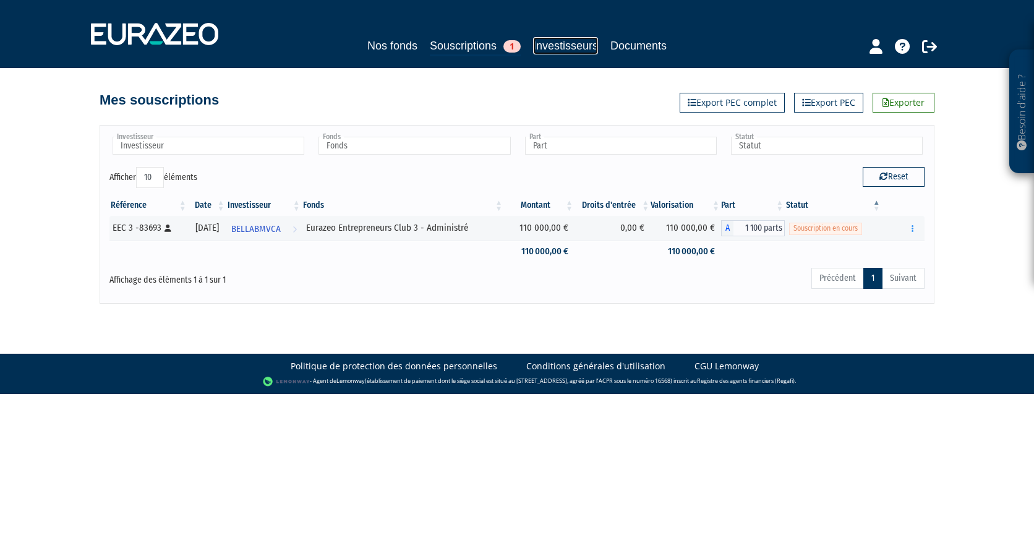
click at [544, 41] on link "Investisseurs" at bounding box center [565, 45] width 65 height 17
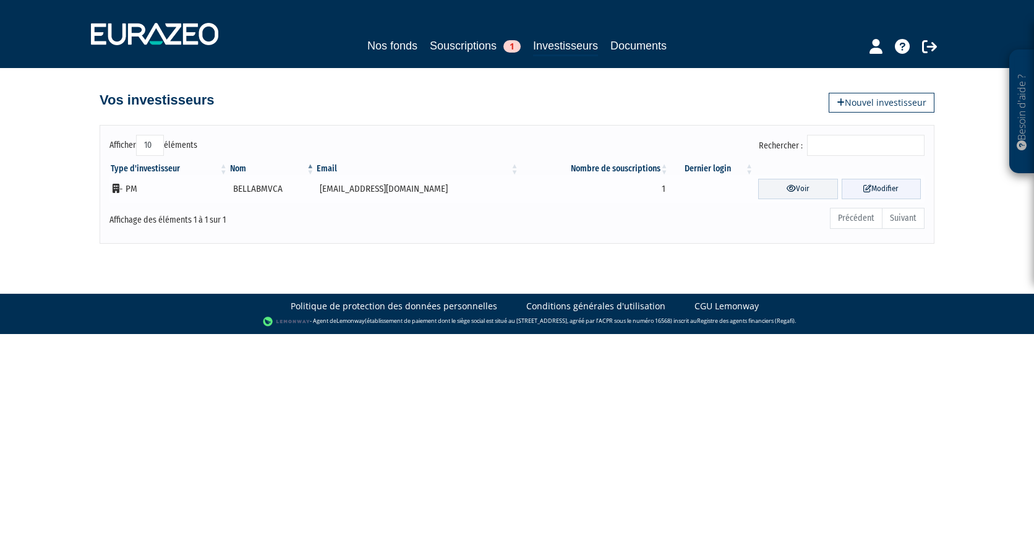
click at [880, 187] on link "Modifier" at bounding box center [882, 189] width 80 height 20
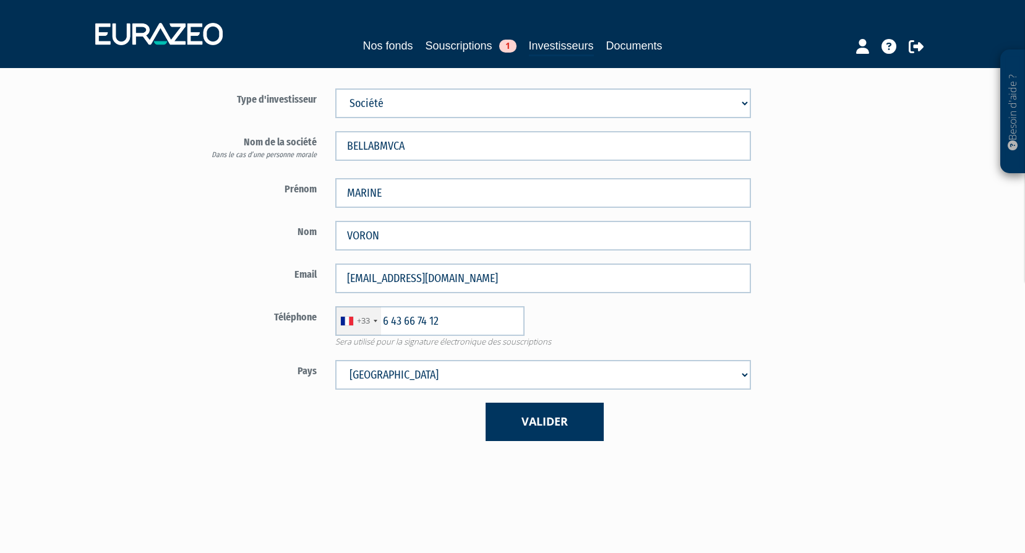
scroll to position [186, 0]
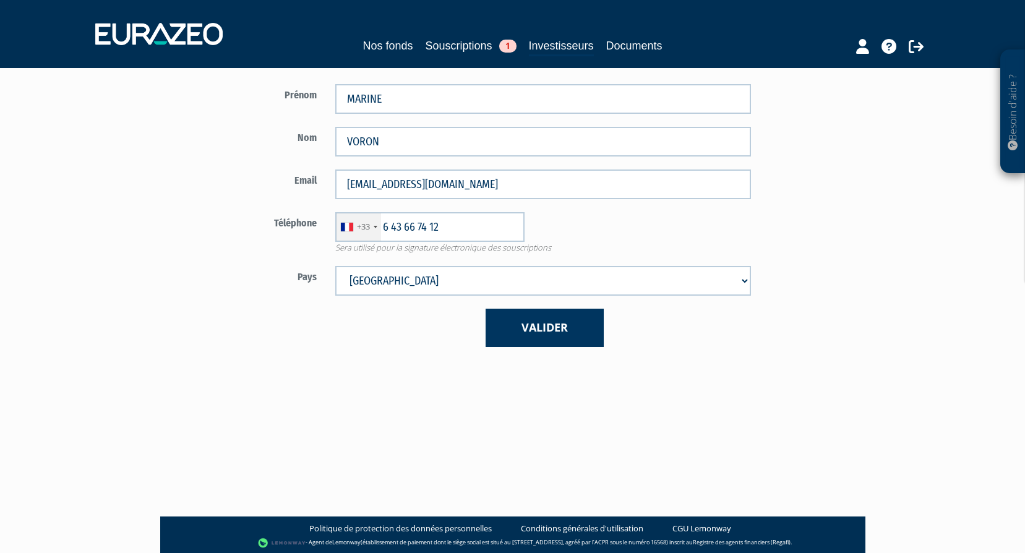
click at [555, 347] on div "Type d'investisseur Mr Mme Société BELLABMVCA Prénom MARINE Nom" at bounding box center [453, 164] width 543 height 403
click at [561, 337] on button "Valider" at bounding box center [545, 328] width 118 height 38
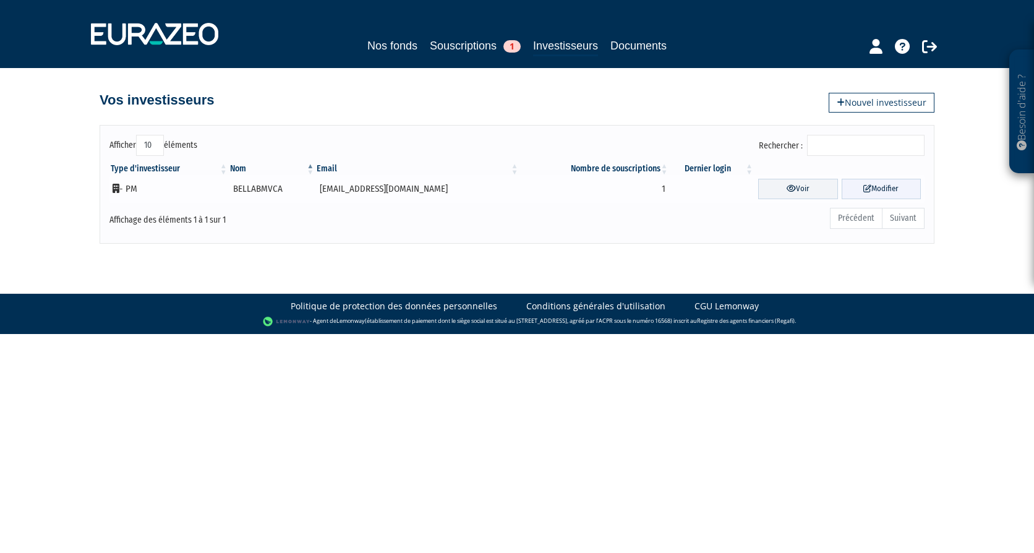
click at [864, 185] on icon at bounding box center [868, 188] width 8 height 8
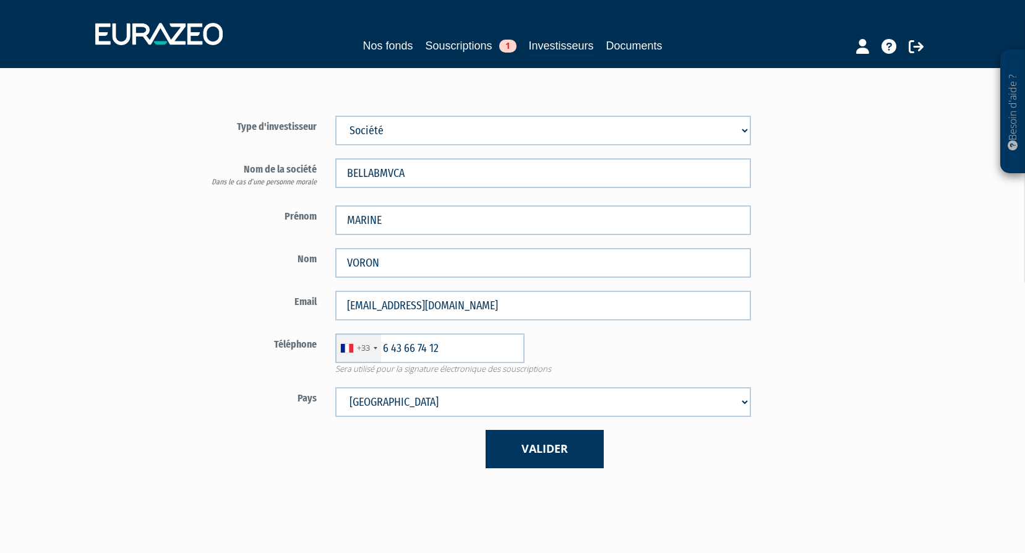
scroll to position [52, 0]
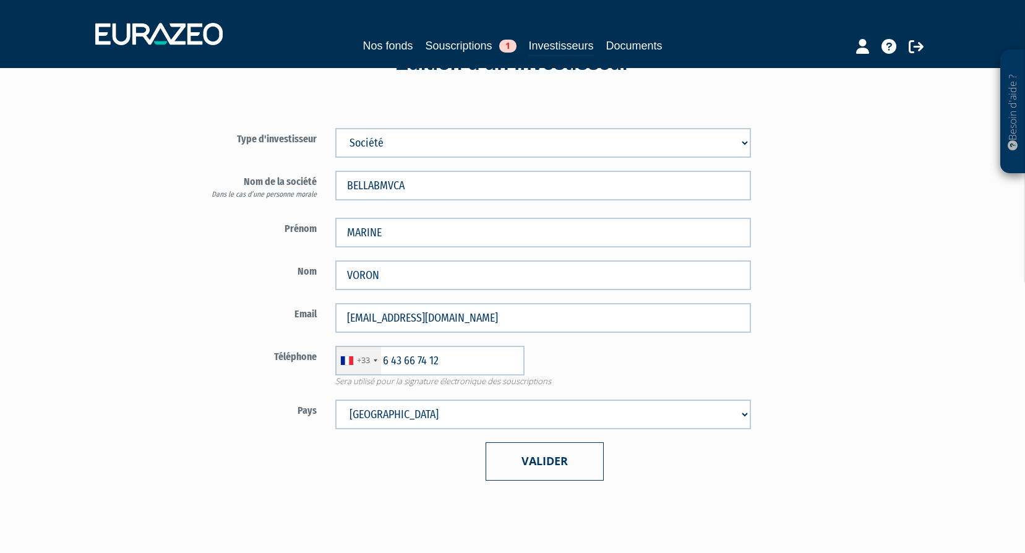
click at [573, 460] on button "Valider" at bounding box center [545, 461] width 118 height 38
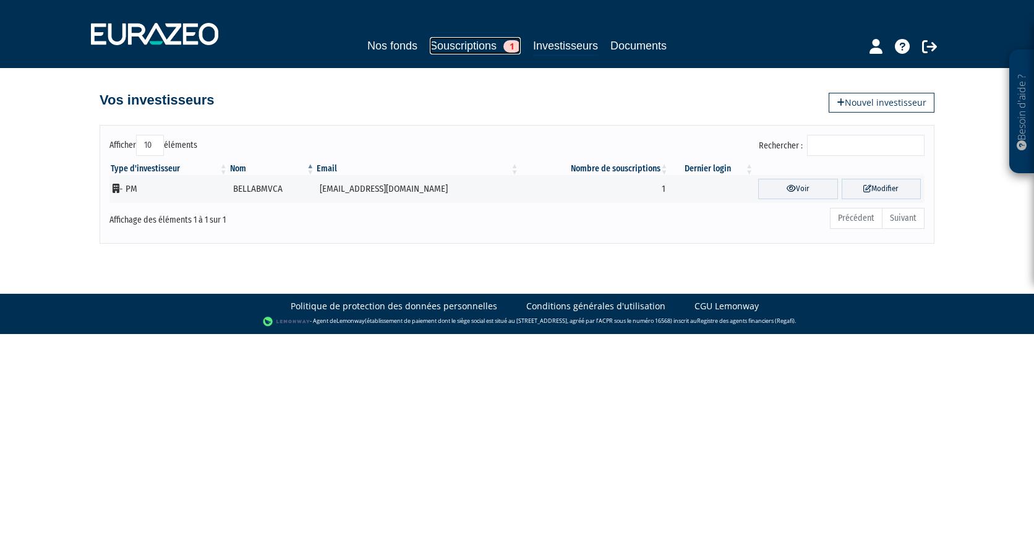
click at [453, 41] on link "Souscriptions 1" at bounding box center [475, 45] width 91 height 17
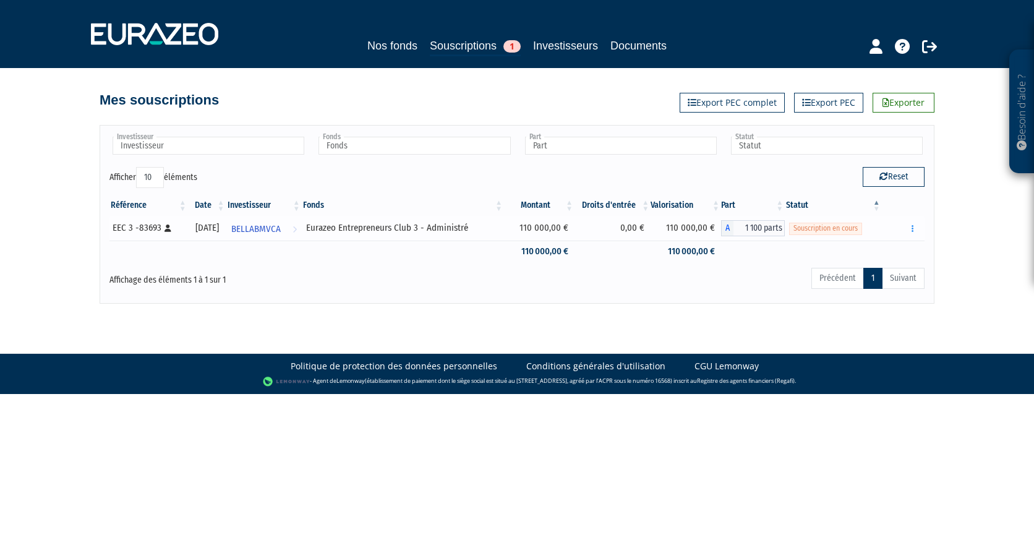
click at [840, 230] on span "Souscription en cours" at bounding box center [825, 229] width 73 height 12
click at [278, 224] on span "BELLABMVCA" at bounding box center [255, 229] width 49 height 23
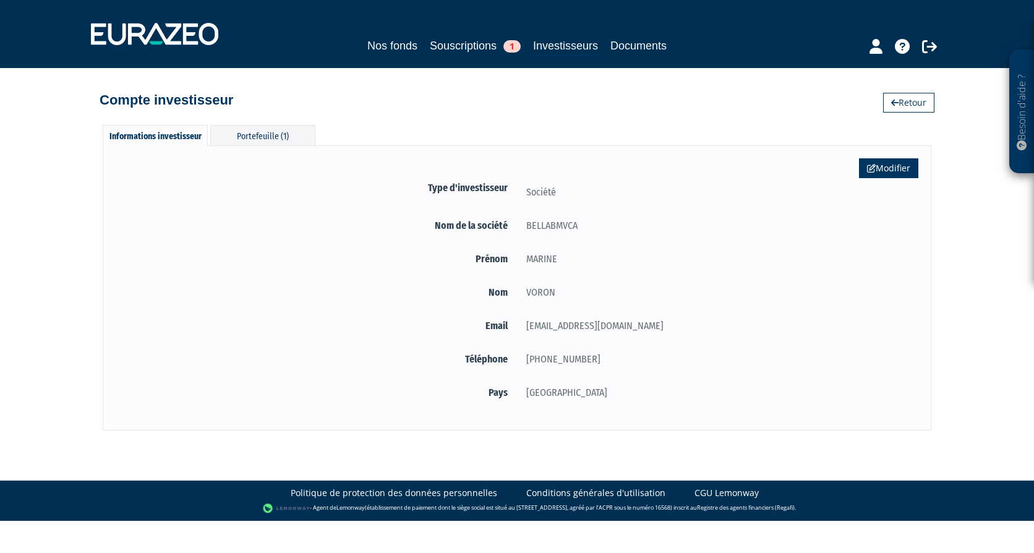
click at [872, 167] on icon at bounding box center [871, 168] width 9 height 9
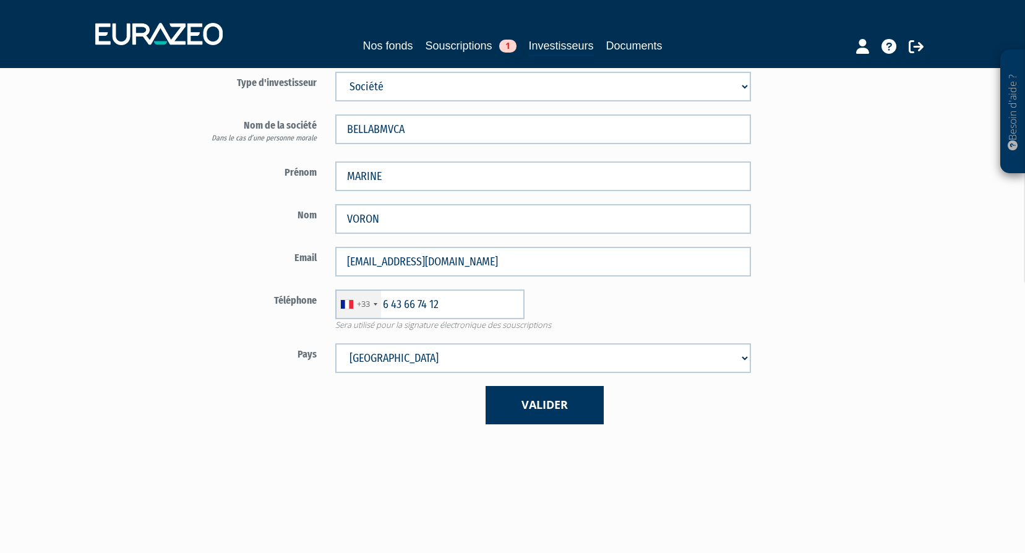
scroll to position [124, 0]
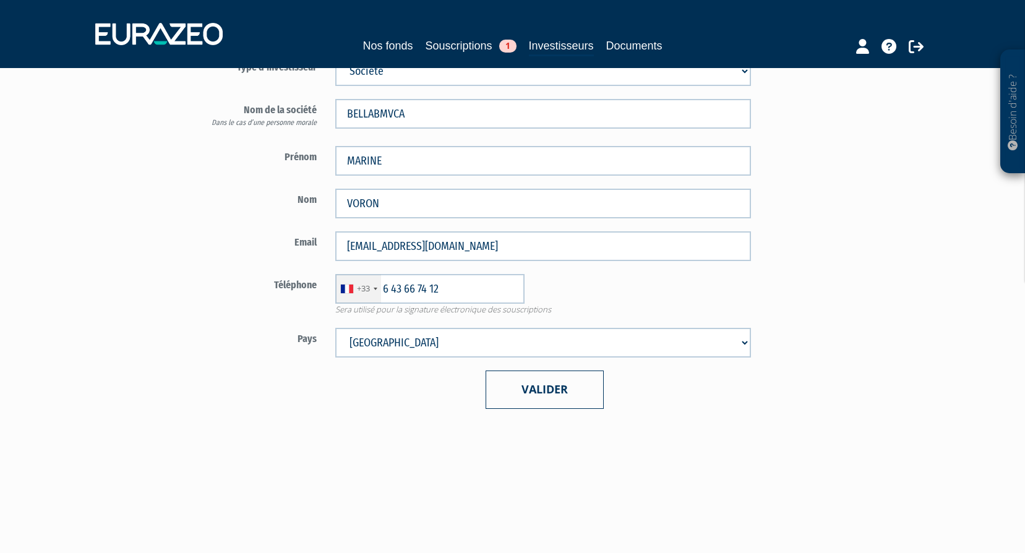
click at [579, 398] on button "Valider" at bounding box center [545, 390] width 118 height 38
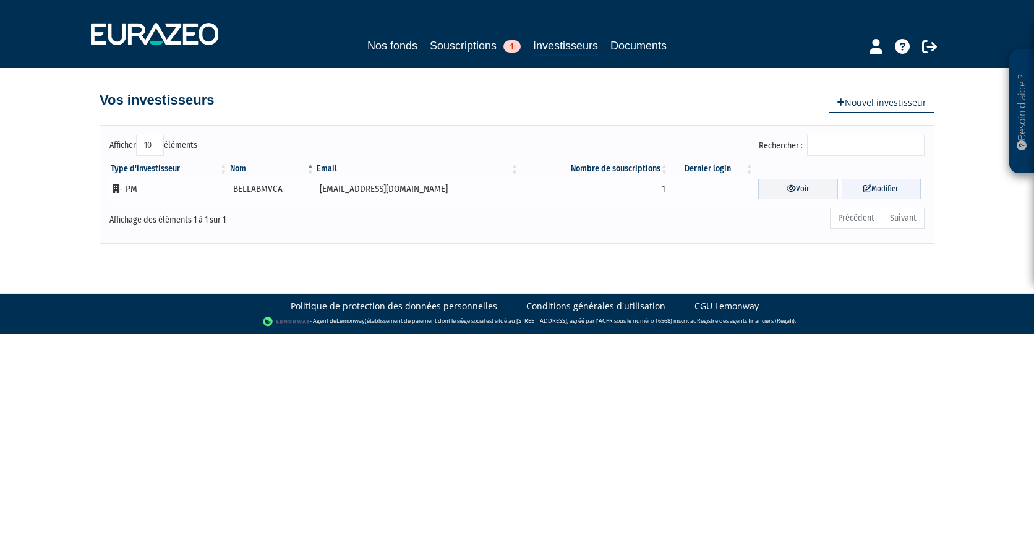
click at [909, 189] on link "Modifier" at bounding box center [882, 189] width 80 height 20
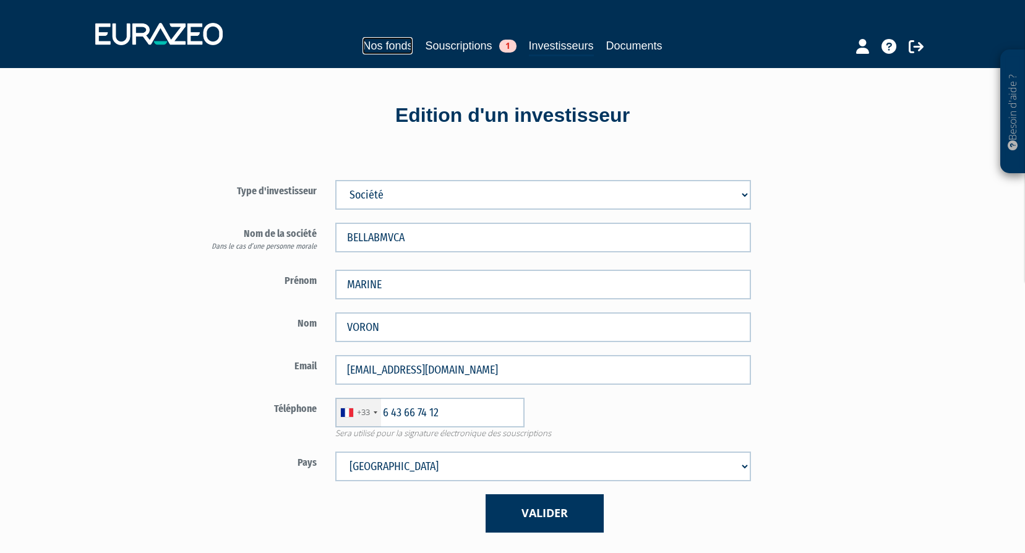
click at [390, 40] on link "Nos fonds" at bounding box center [387, 45] width 50 height 17
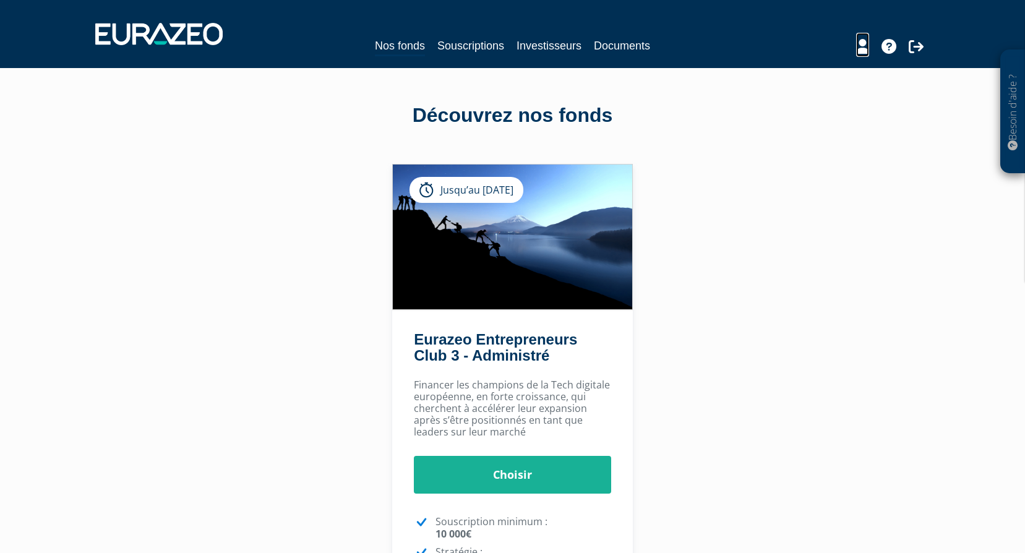
click at [860, 51] on icon at bounding box center [862, 46] width 13 height 15
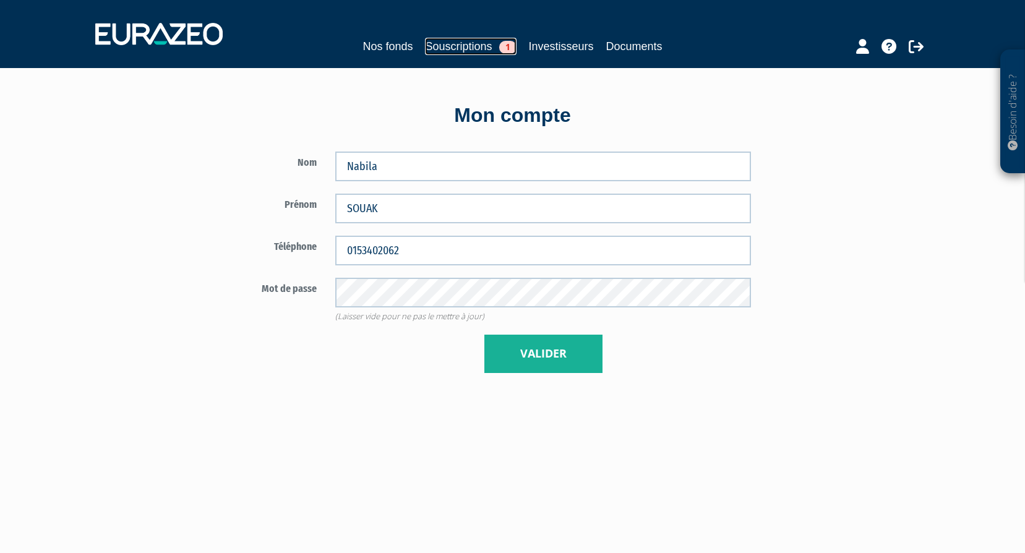
click at [479, 53] on link "Souscriptions 1" at bounding box center [470, 46] width 91 height 17
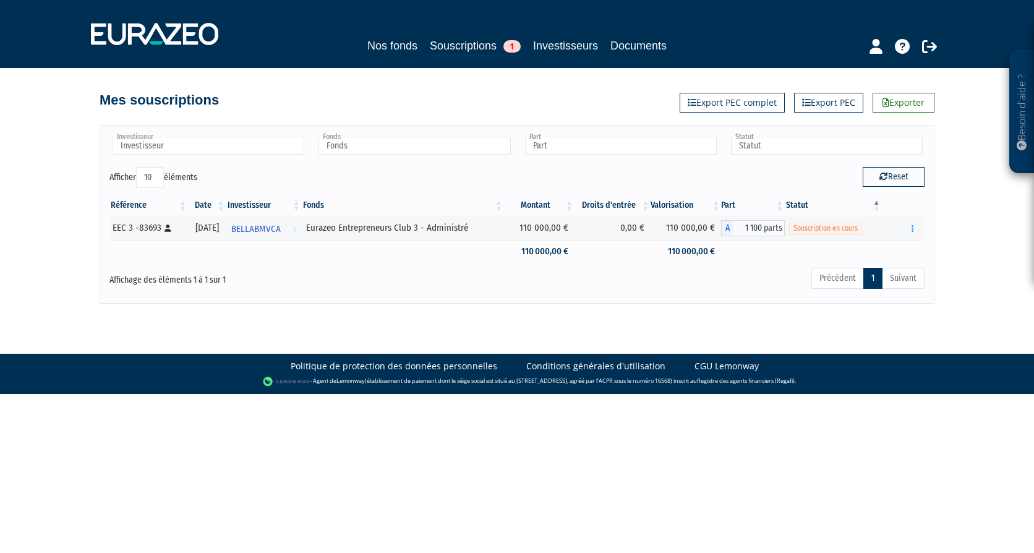
click at [564, 205] on th "Montant" at bounding box center [539, 205] width 71 height 21
click at [914, 229] on button "button" at bounding box center [913, 228] width 15 height 15
click at [871, 270] on link "Compléter" at bounding box center [876, 274] width 80 height 20
